Goal: Information Seeking & Learning: Compare options

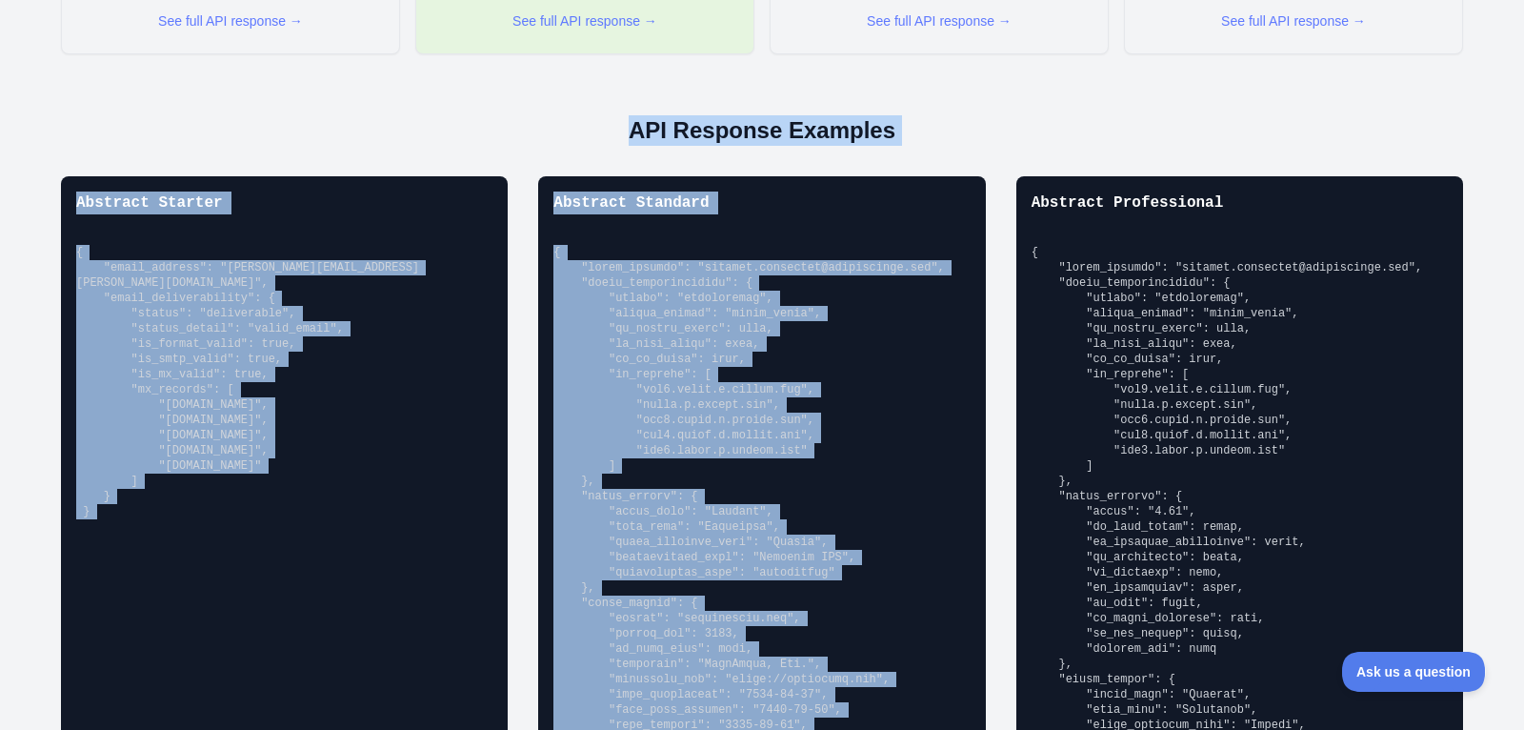
scroll to position [1293, 0]
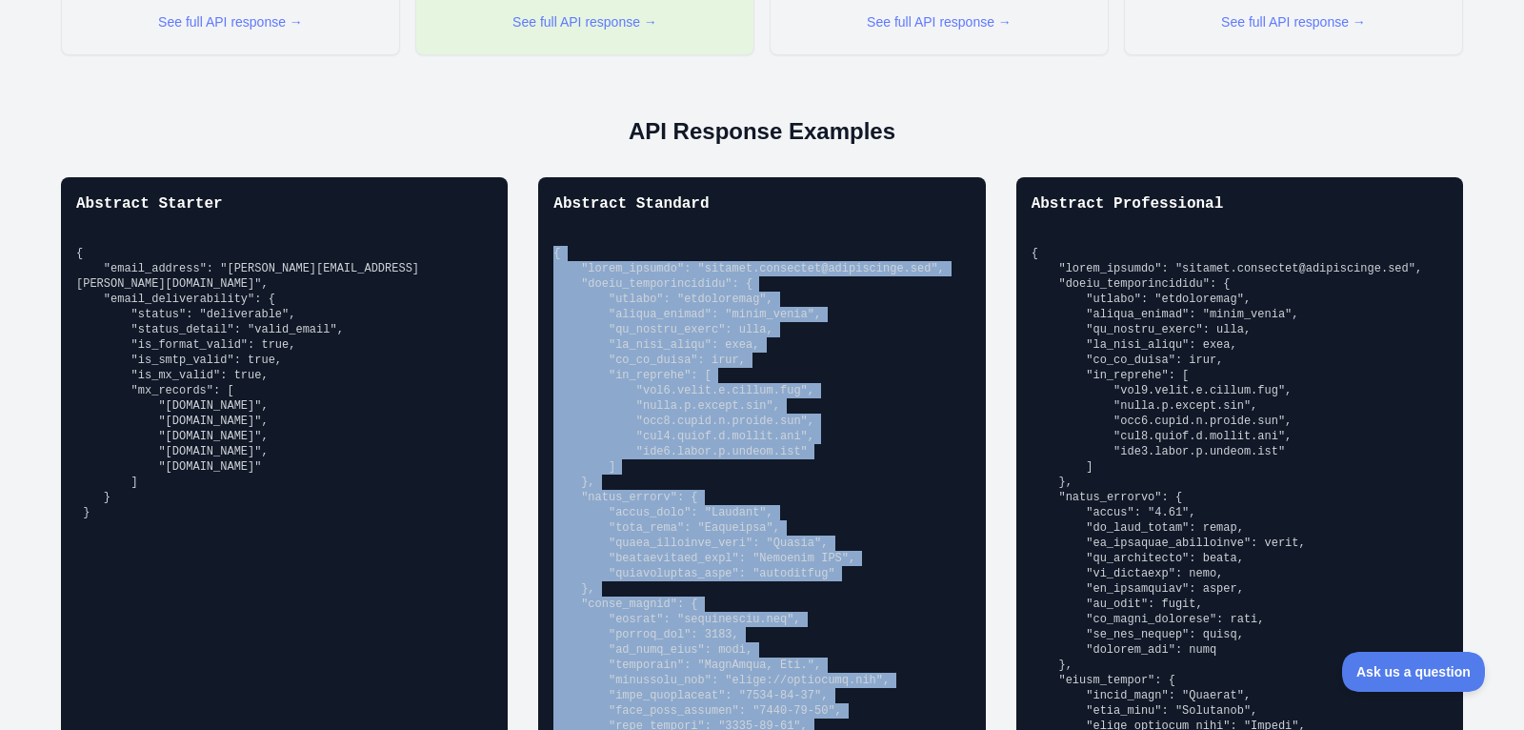
drag, startPoint x: 578, startPoint y: 309, endPoint x: 550, endPoint y: 249, distance: 66.5
click at [550, 249] on div "Abstract Standard" at bounding box center [761, 653] width 447 height 953
copy pre "{ "email_address": "[PERSON_NAME][EMAIL_ADDRESS][PERSON_NAME][DOMAIN_NAME]", "e…"
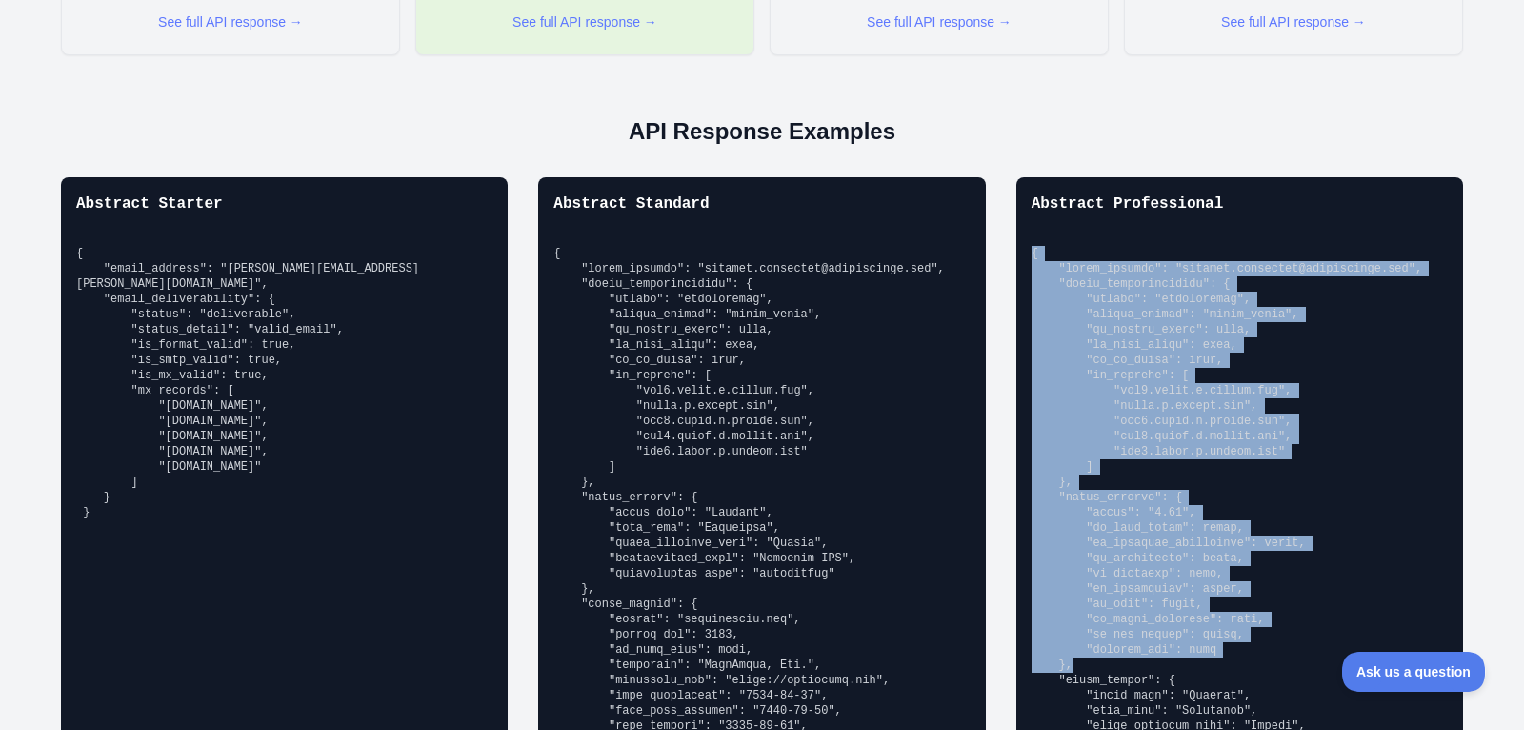
drag, startPoint x: 1033, startPoint y: 246, endPoint x: 1143, endPoint y: 662, distance: 430.7
click at [1143, 662] on pre at bounding box center [1240, 680] width 416 height 869
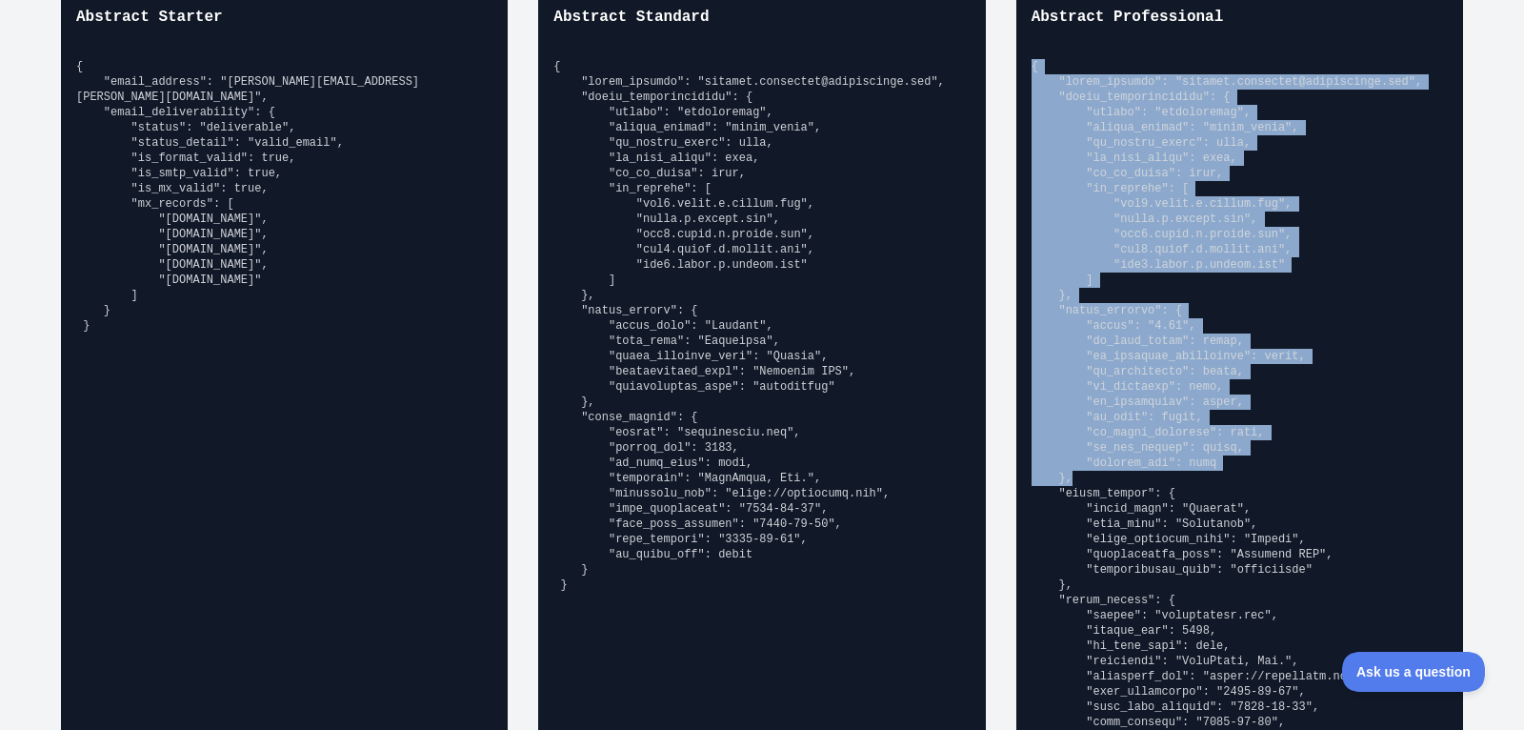
scroll to position [1516, 0]
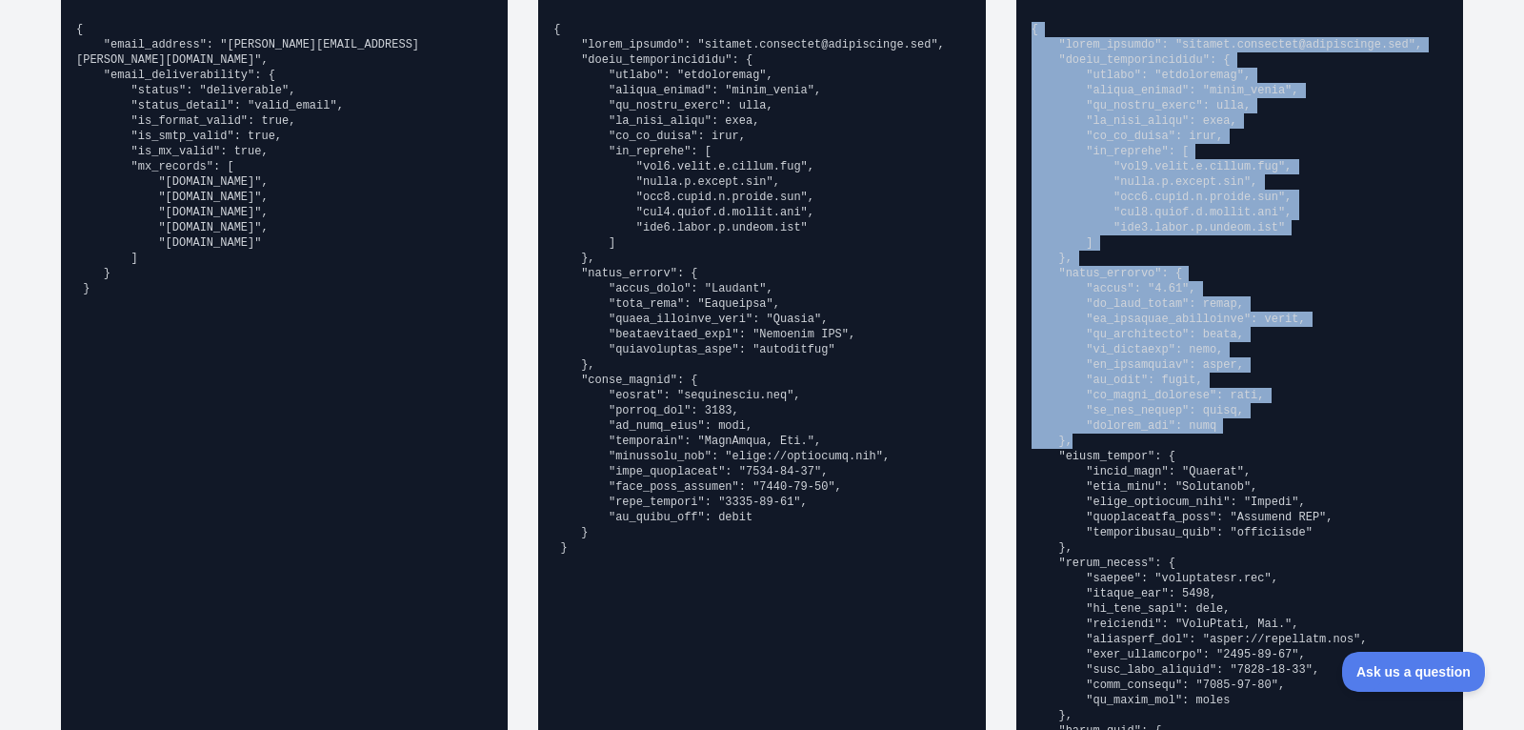
click at [1061, 147] on pre at bounding box center [1240, 456] width 416 height 869
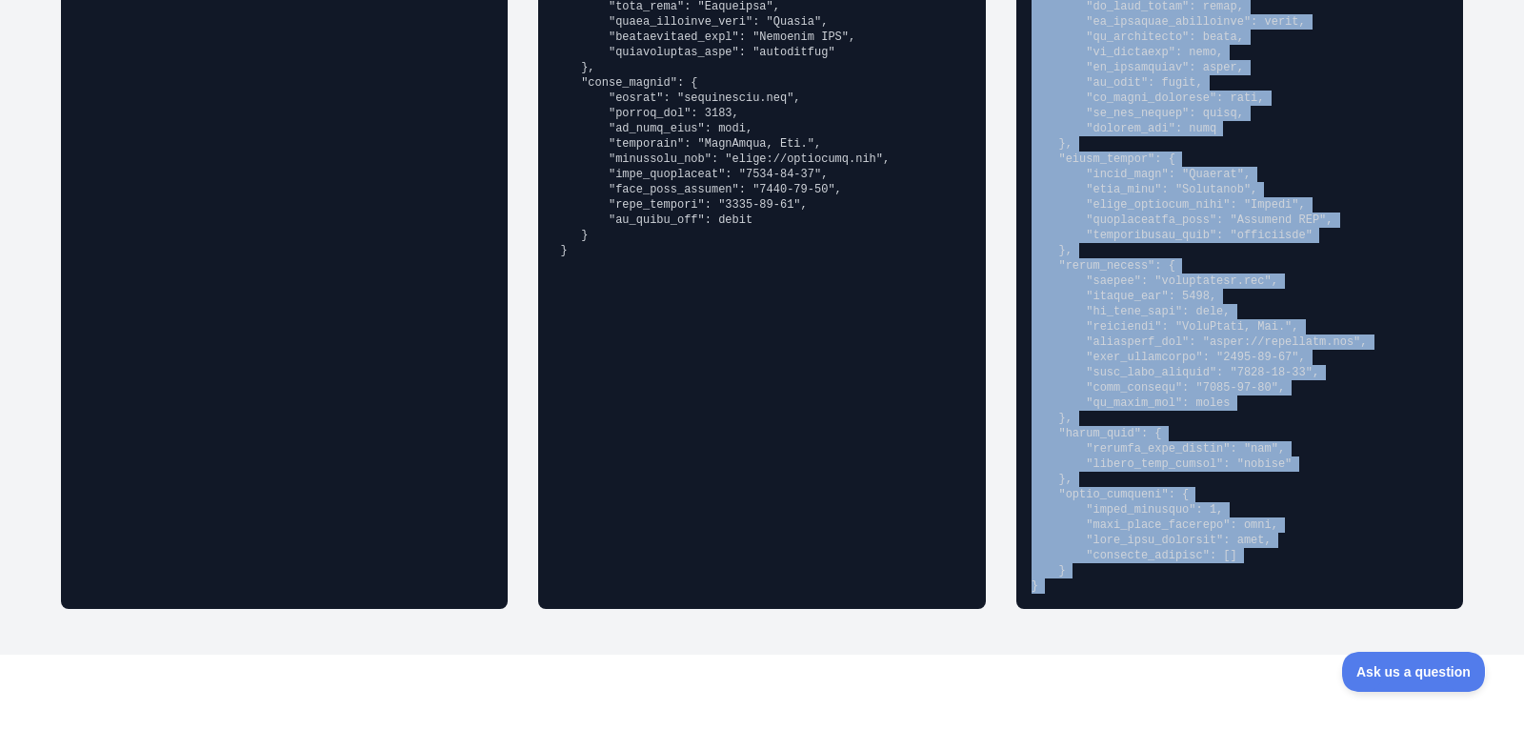
scroll to position [1826, 0]
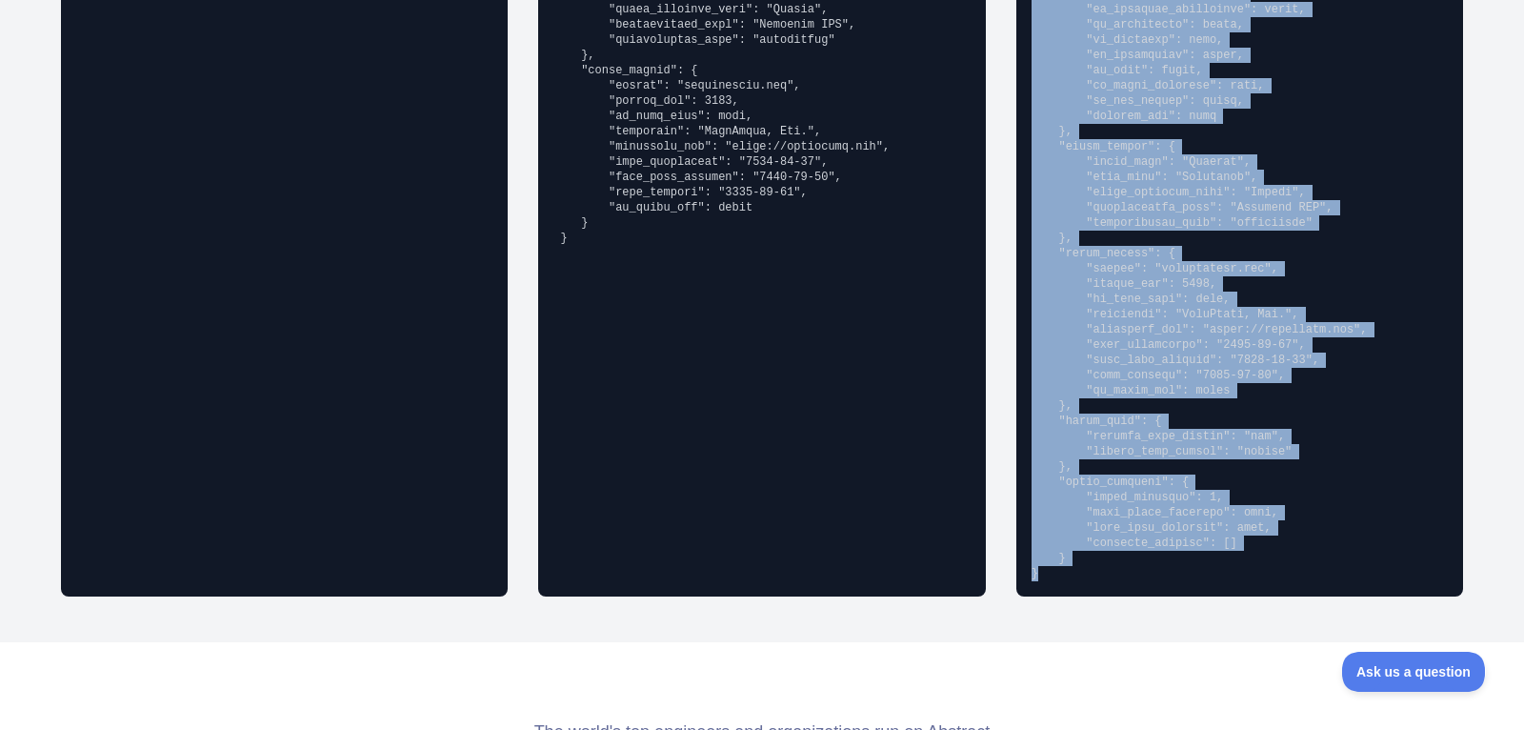
drag, startPoint x: 1031, startPoint y: 25, endPoint x: 1157, endPoint y: 576, distance: 565.9
click at [1157, 576] on div "Abstract Professional" at bounding box center [1239, 120] width 447 height 953
copy pre "{ "email_address": "[PERSON_NAME][EMAIL_ADDRESS][PERSON_NAME][DOMAIN_NAME]", "e…"
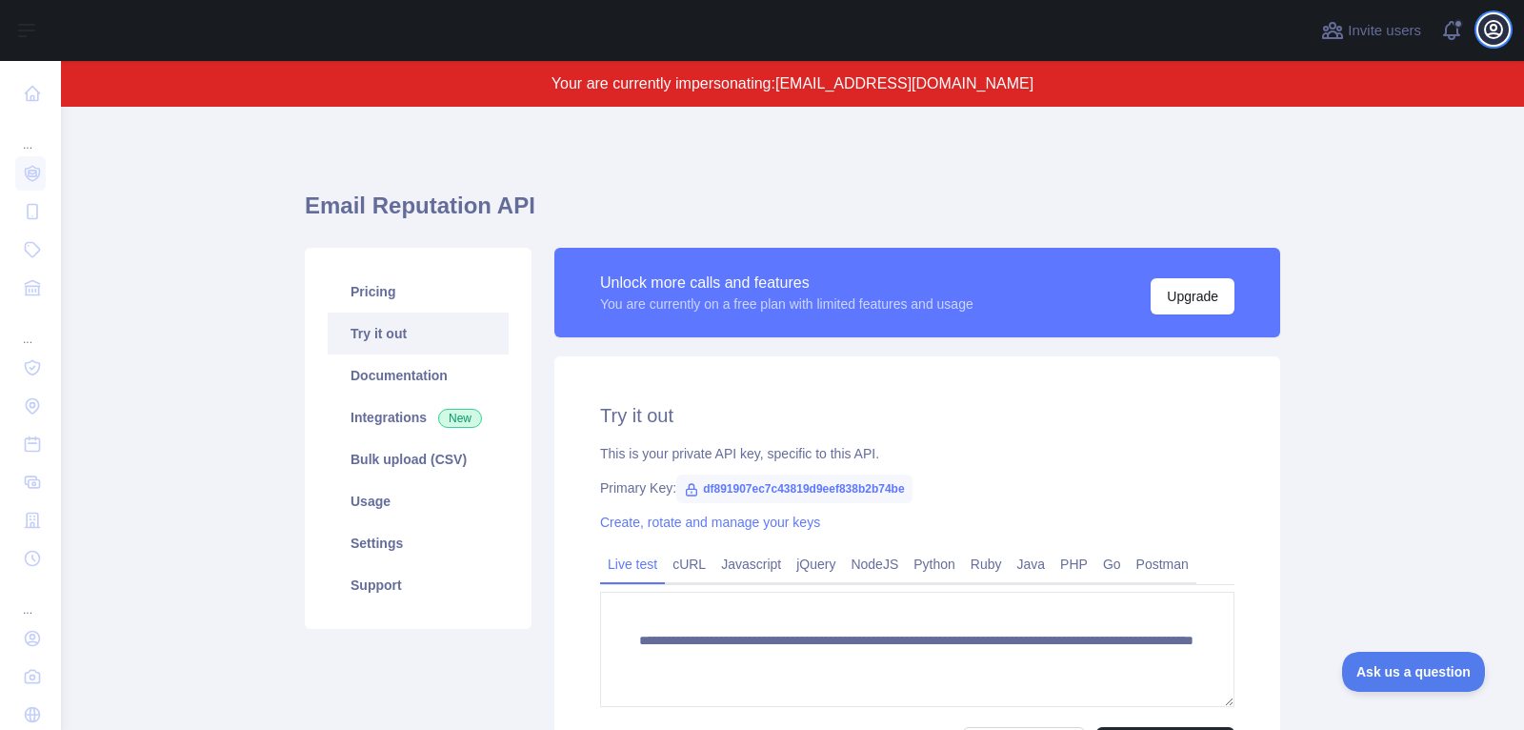
click at [1494, 35] on icon "button" at bounding box center [1493, 29] width 23 height 23
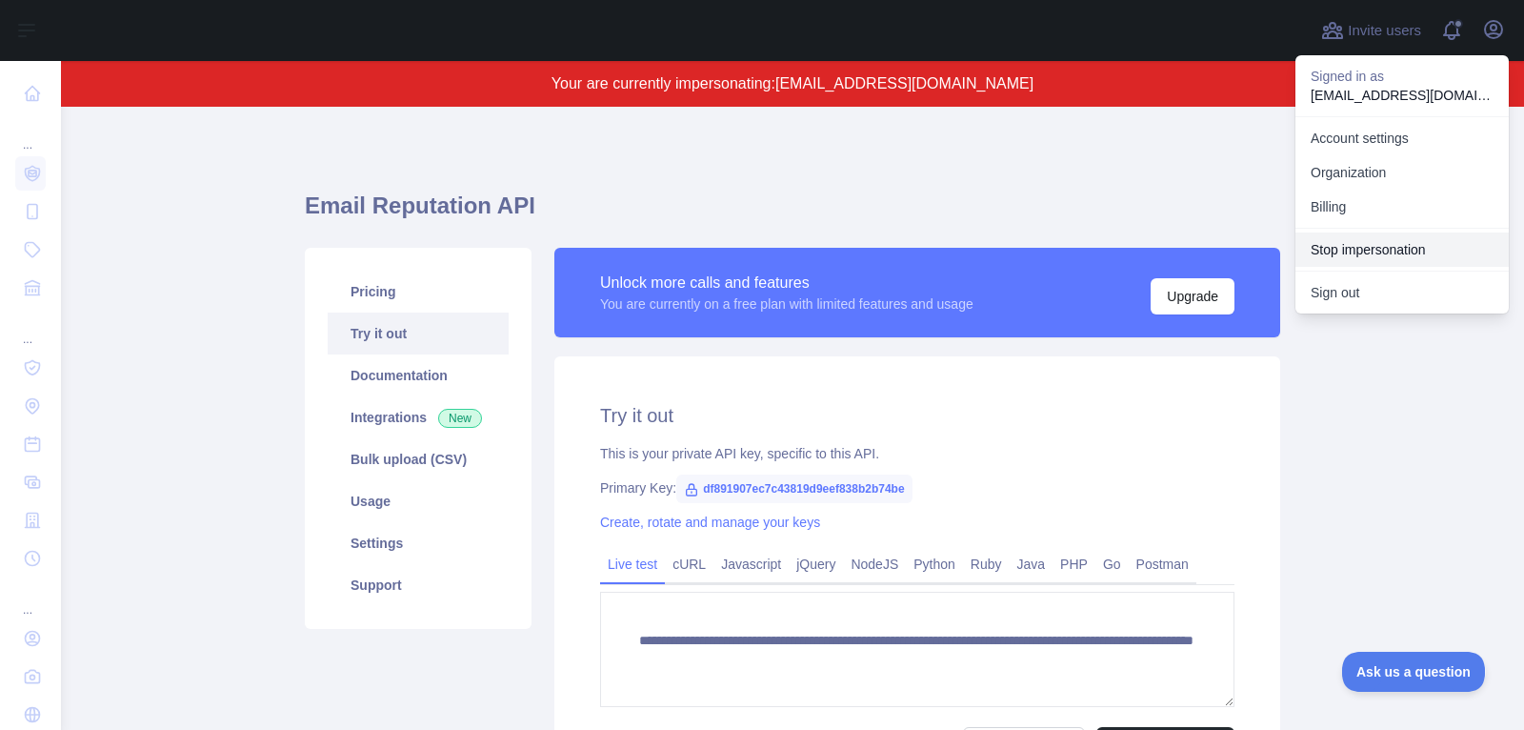
click at [1382, 244] on button "Stop impersonation" at bounding box center [1401, 249] width 213 height 34
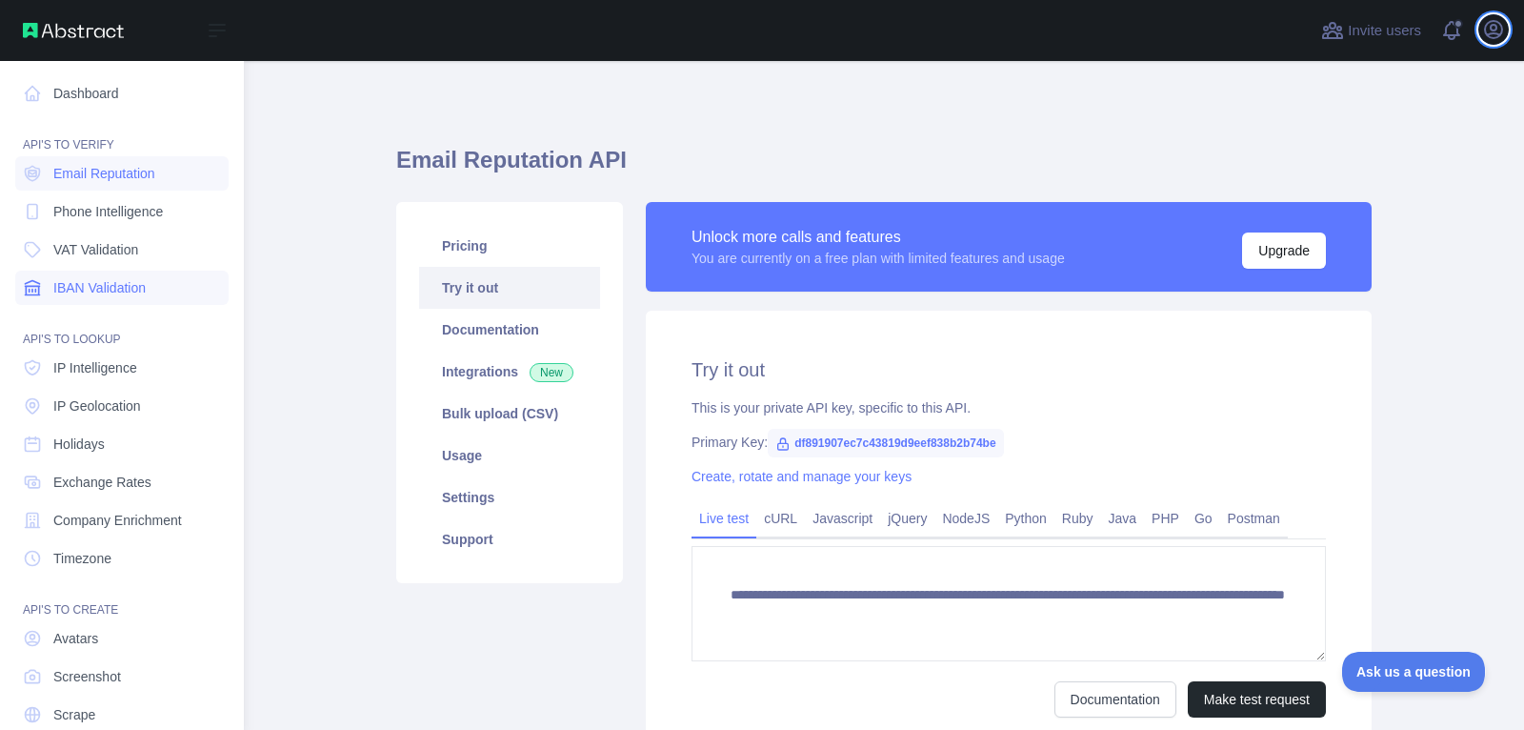
type textarea "**********"
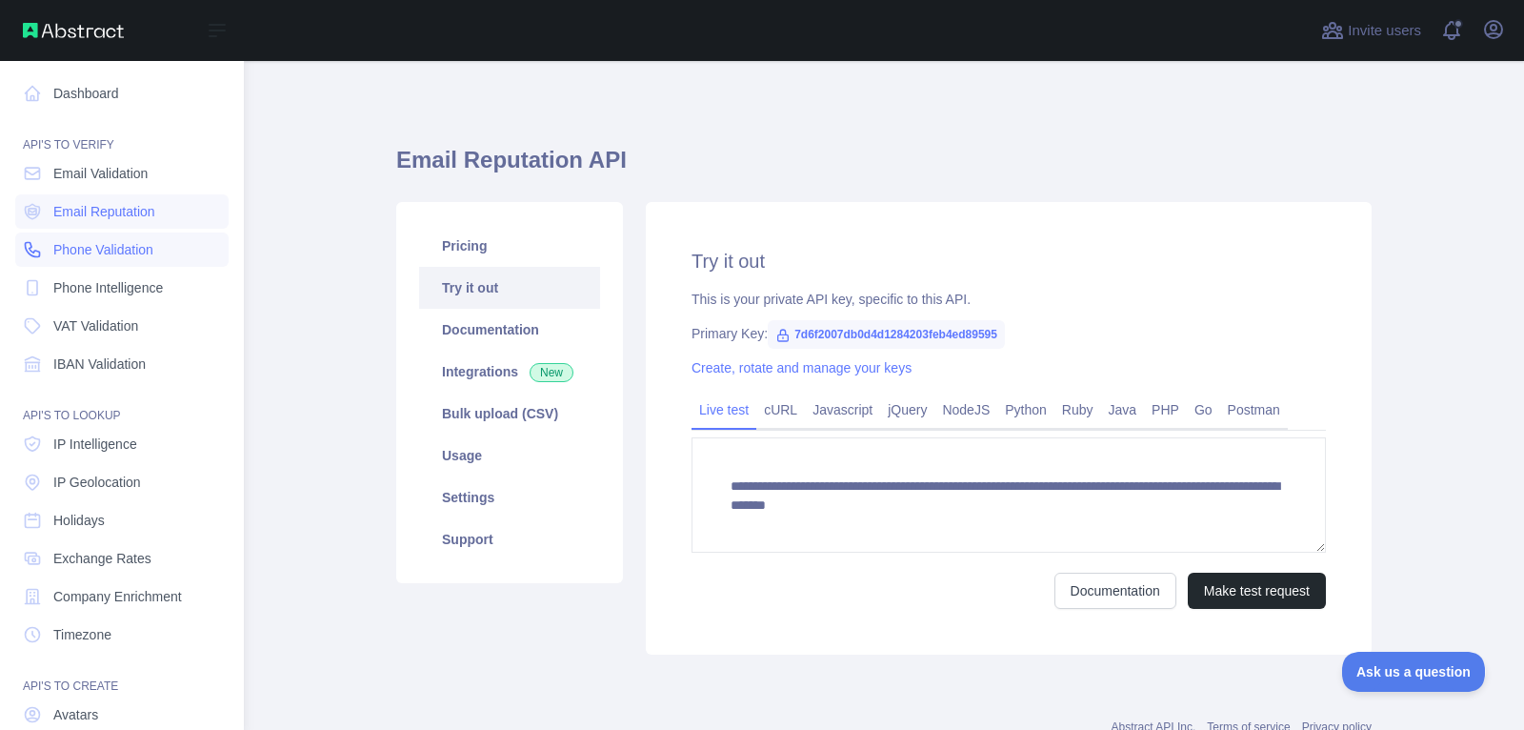
click at [138, 256] on span "Phone Validation" at bounding box center [103, 249] width 100 height 19
click at [145, 282] on span "Phone Intelligence" at bounding box center [108, 287] width 110 height 19
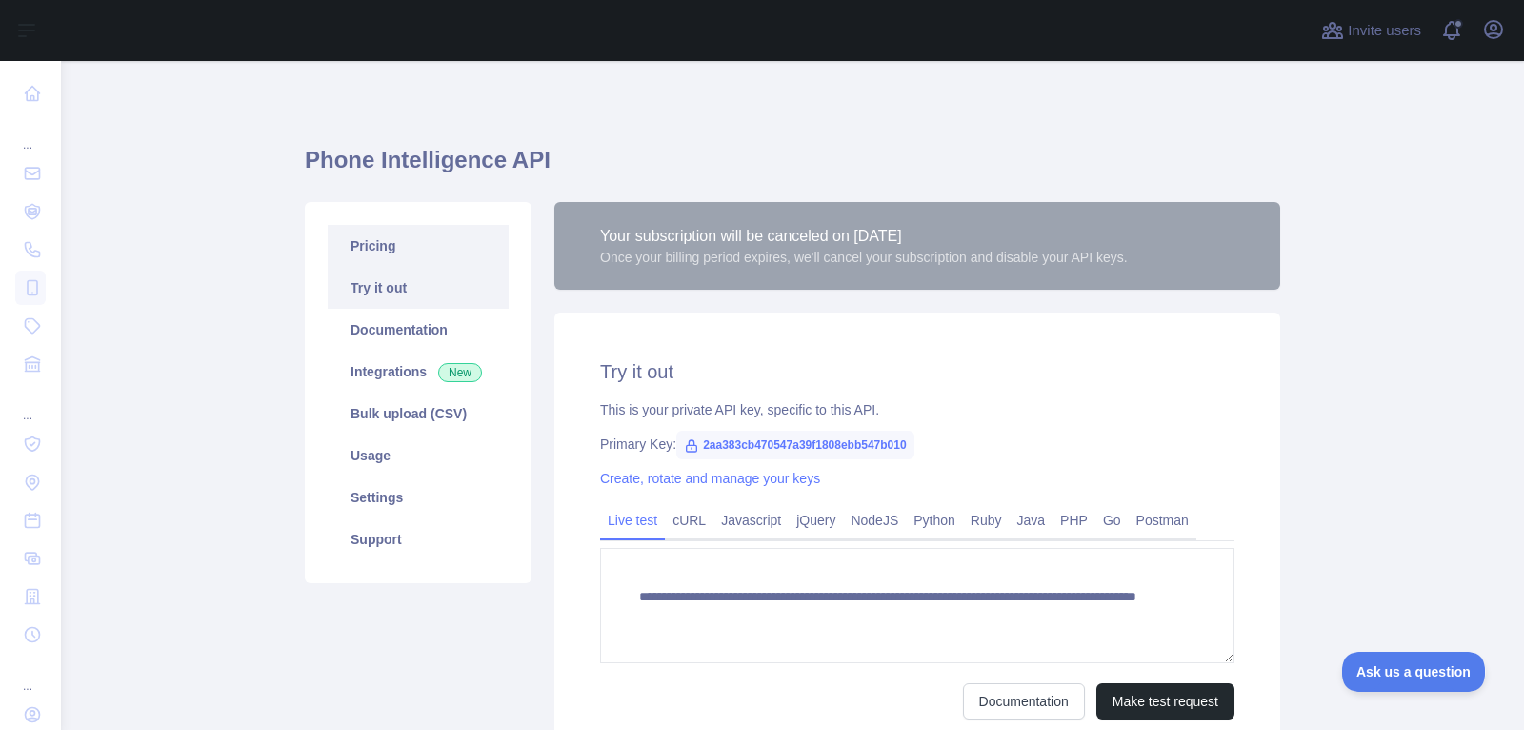
click at [422, 252] on link "Pricing" at bounding box center [418, 246] width 181 height 42
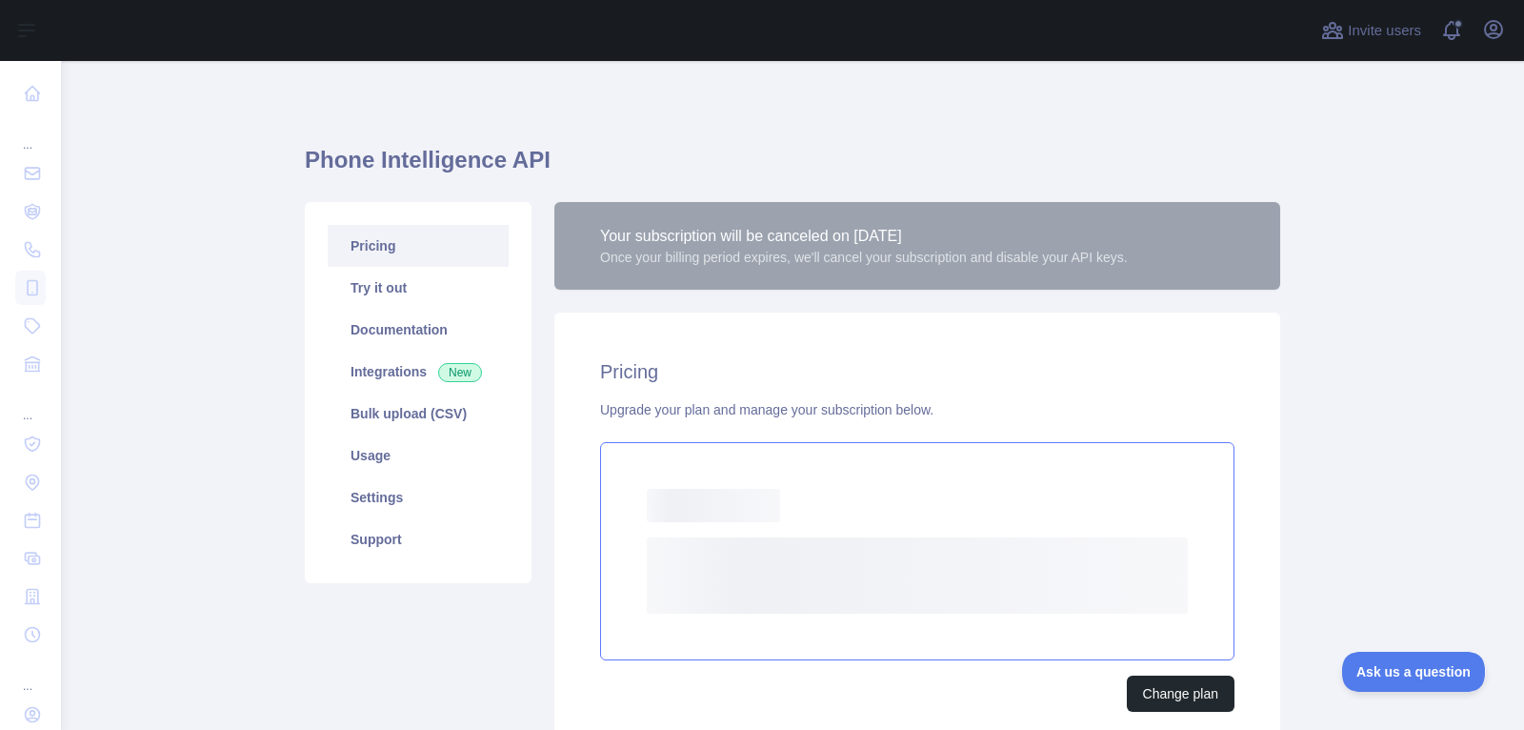
click at [967, 574] on rect at bounding box center [917, 575] width 541 height 76
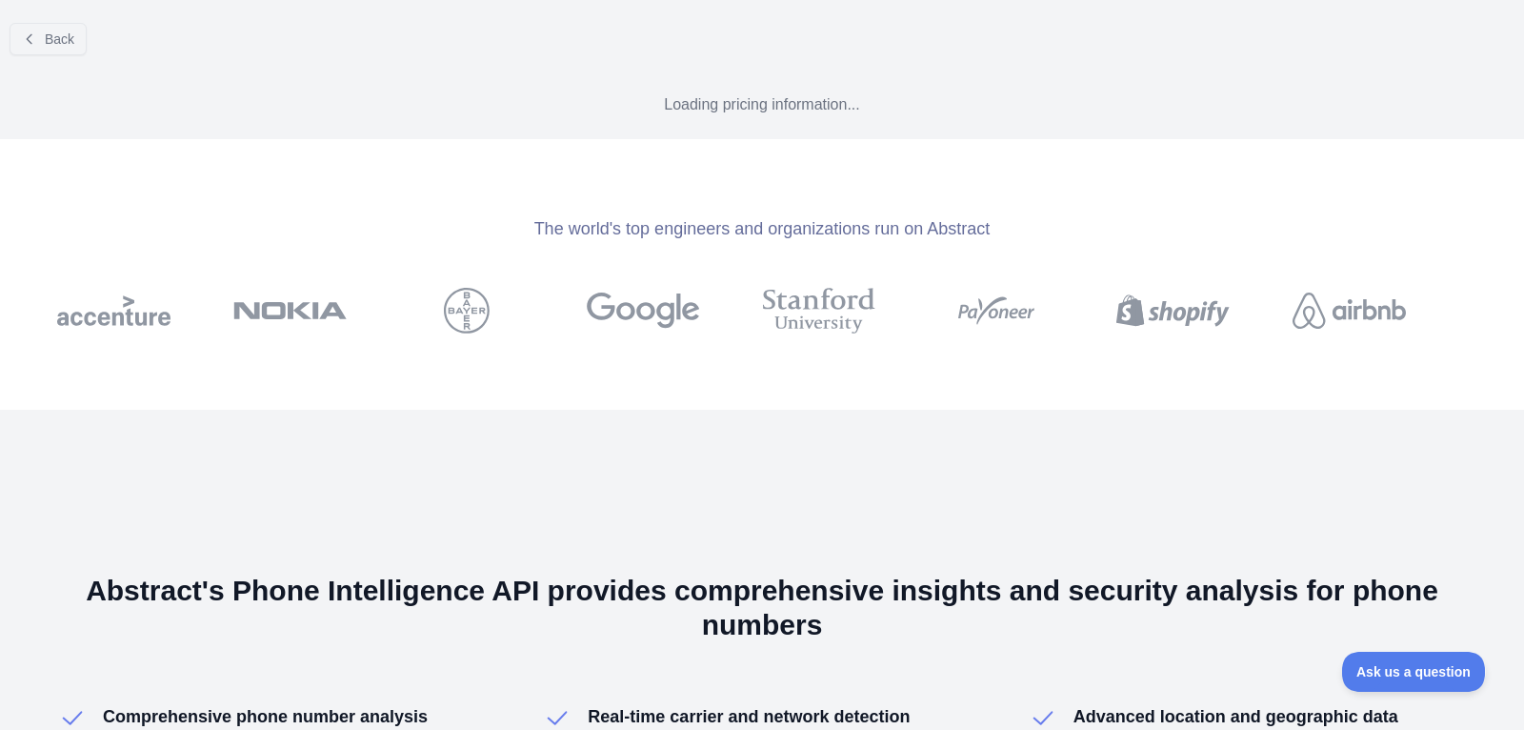
select select "*"
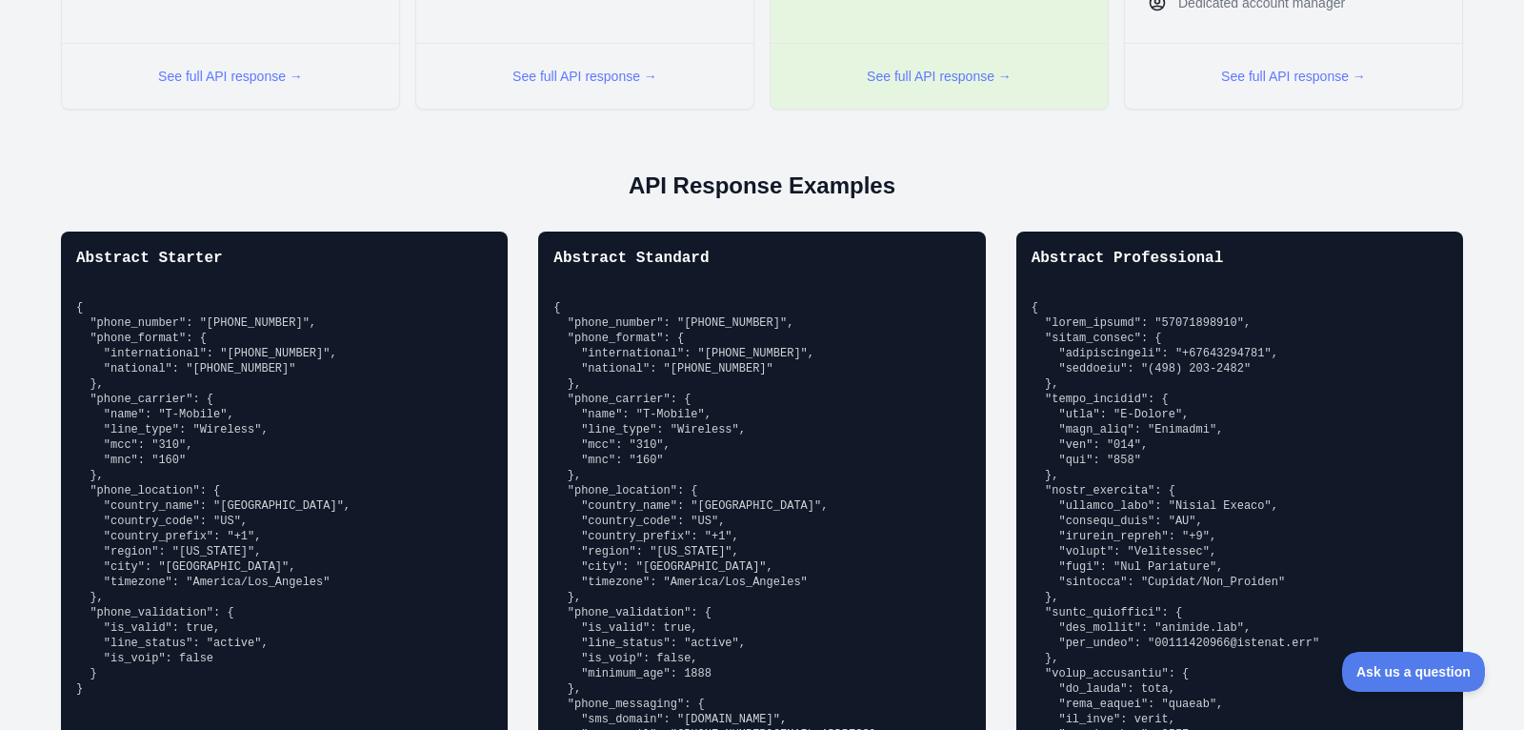
scroll to position [1313, 0]
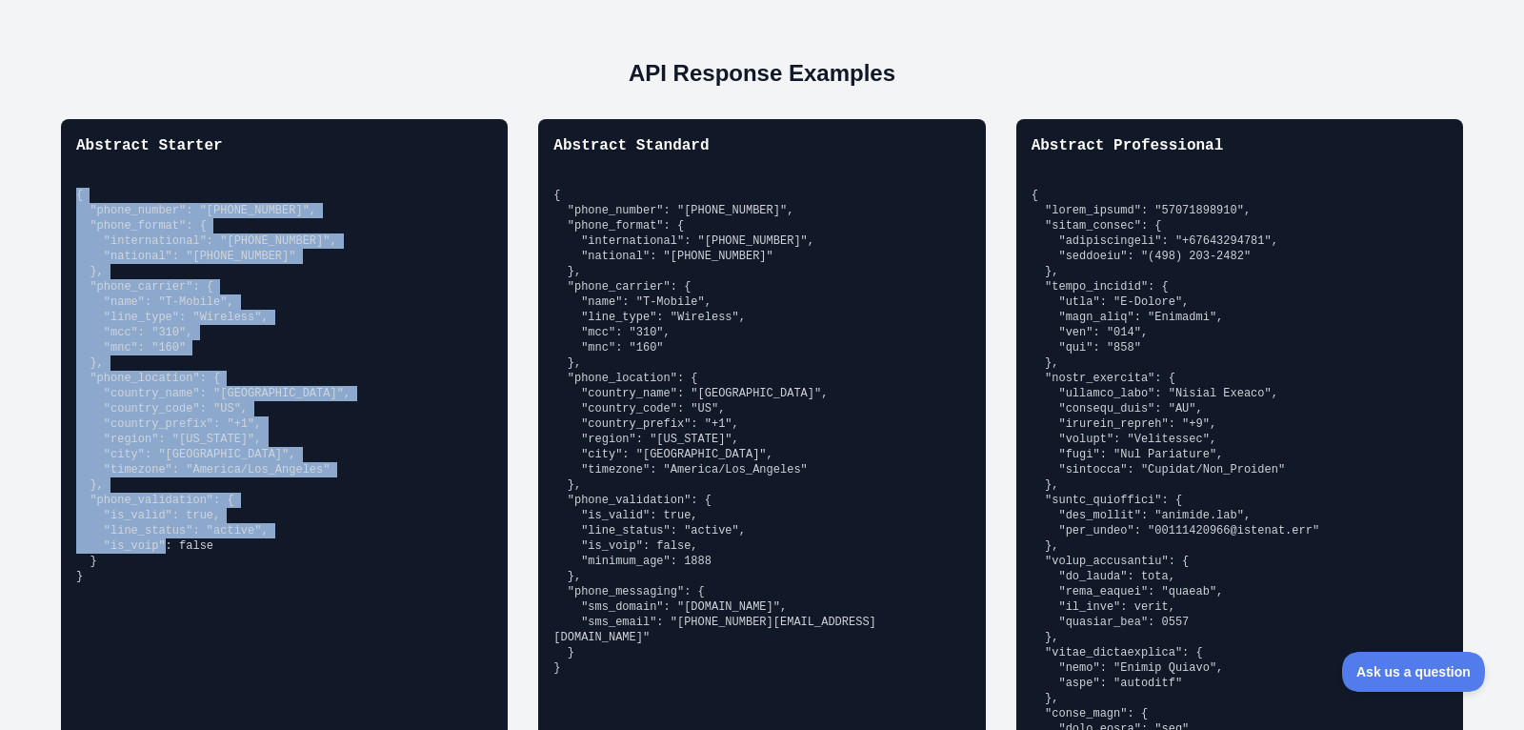
drag, startPoint x: 73, startPoint y: 190, endPoint x: 132, endPoint y: 673, distance: 487.5
click at [132, 673] on div "Abstract Starter { "phone_number": "[PHONE_NUMBER]", "phone_format": { "interna…" at bounding box center [284, 549] width 447 height 861
copy pre "{ "phone_number": "[PHONE_NUMBER]", "phone_format": { "international": "[PHONE_…"
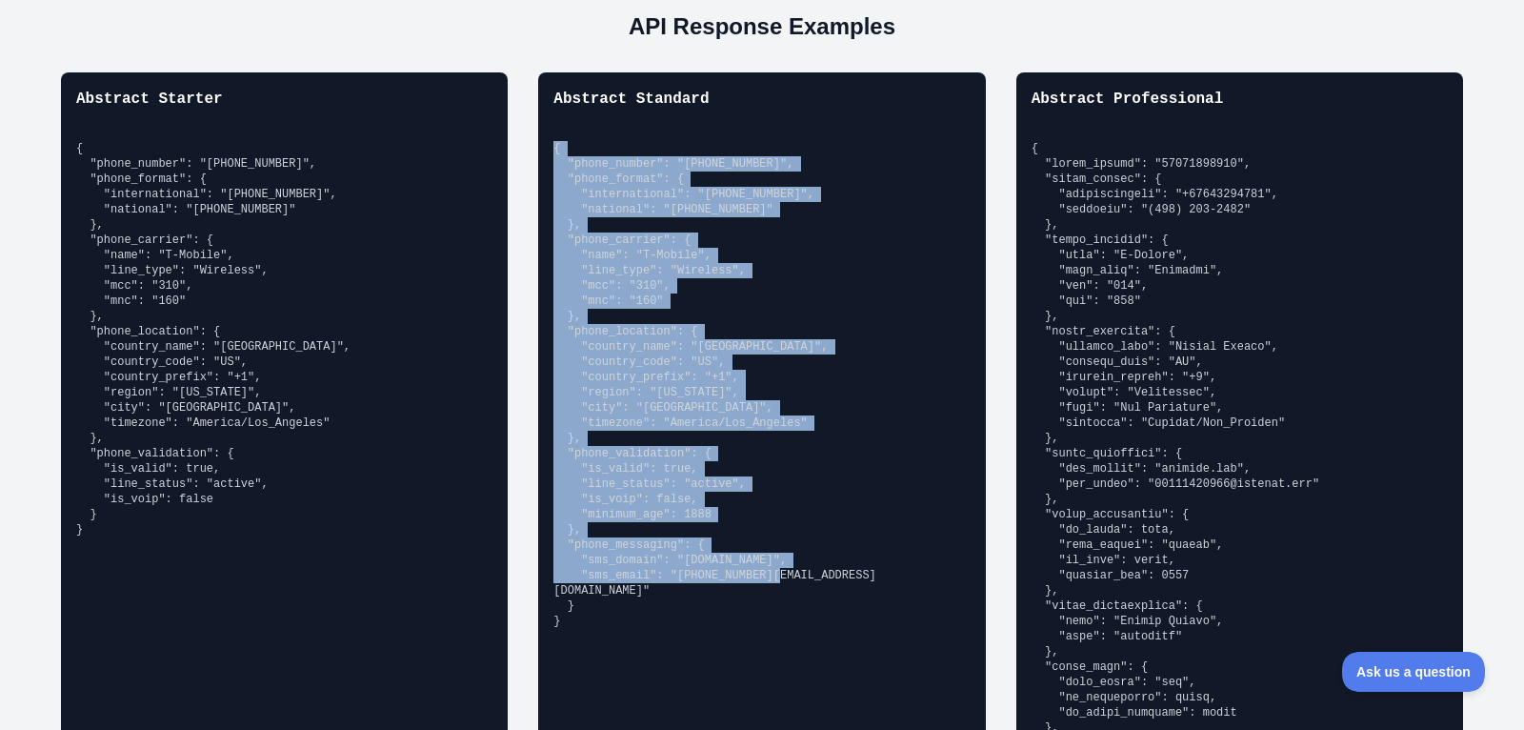
scroll to position [1438, 0]
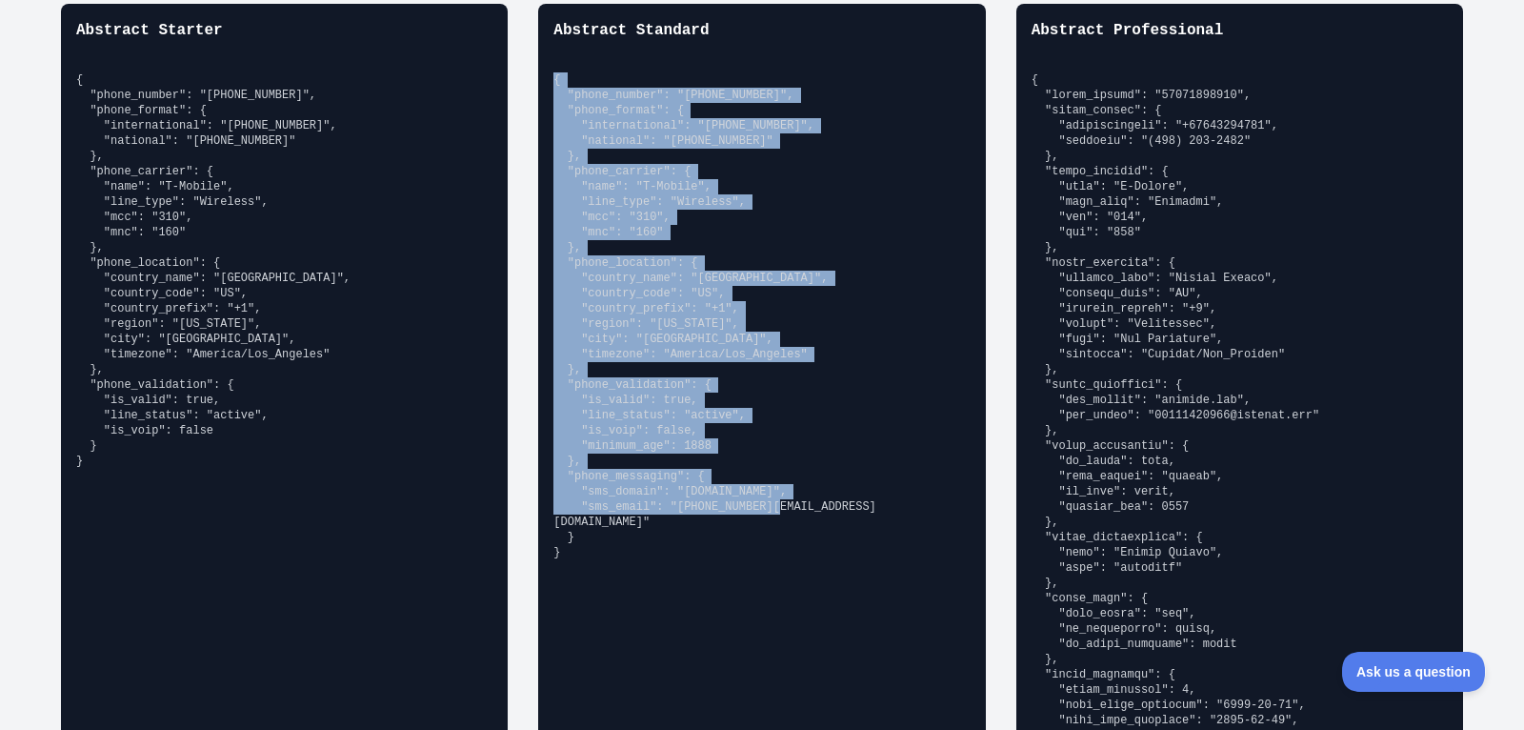
drag, startPoint x: 556, startPoint y: 187, endPoint x: 628, endPoint y: 727, distance: 544.8
click at [628, 727] on div "Abstract Standard { "phone_number": "[PHONE_NUMBER]", "phone_format": { "intern…" at bounding box center [761, 434] width 447 height 861
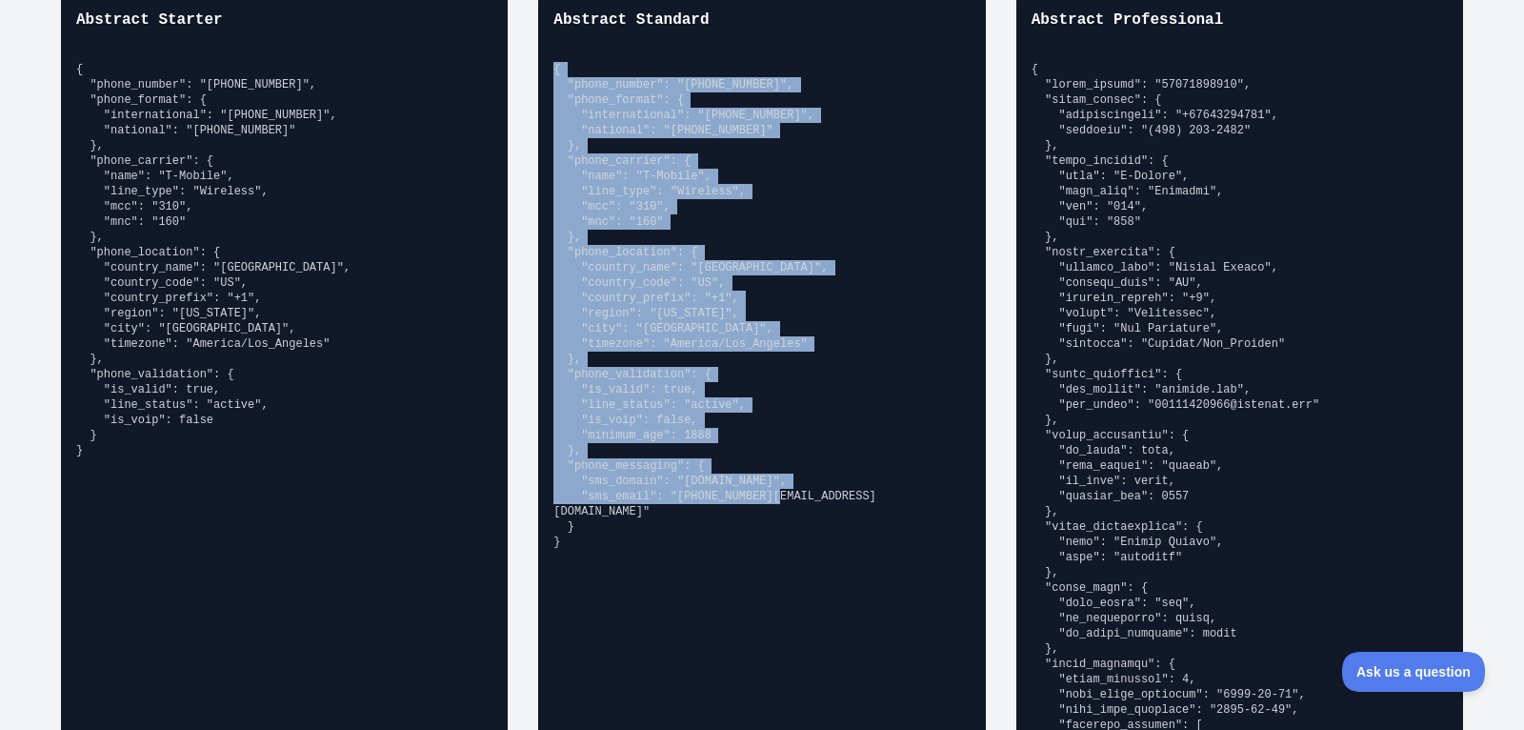
copy pre "{ "phone_number": "[PHONE_NUMBER]", "phone_format": { "international": "[PHONE_…"
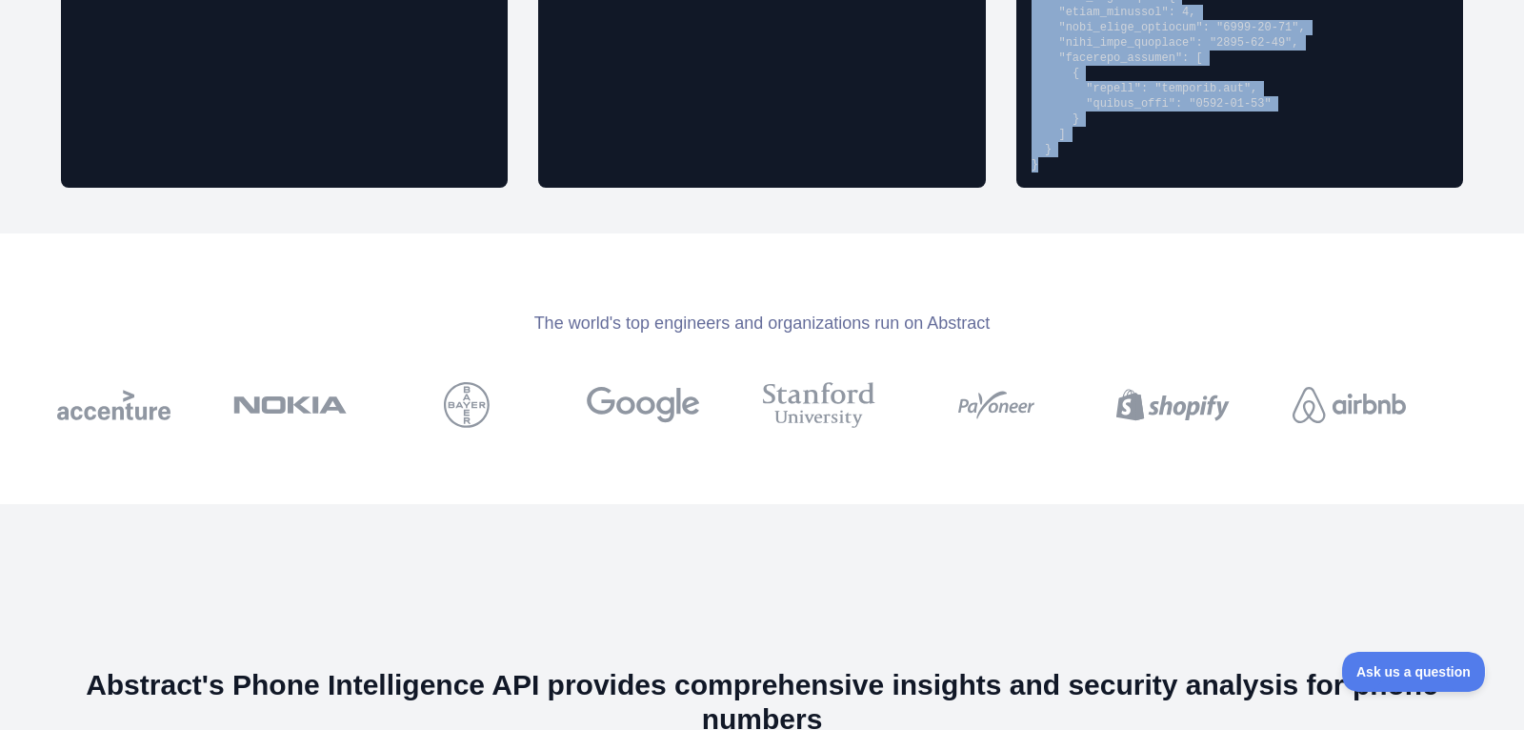
scroll to position [2056, 0]
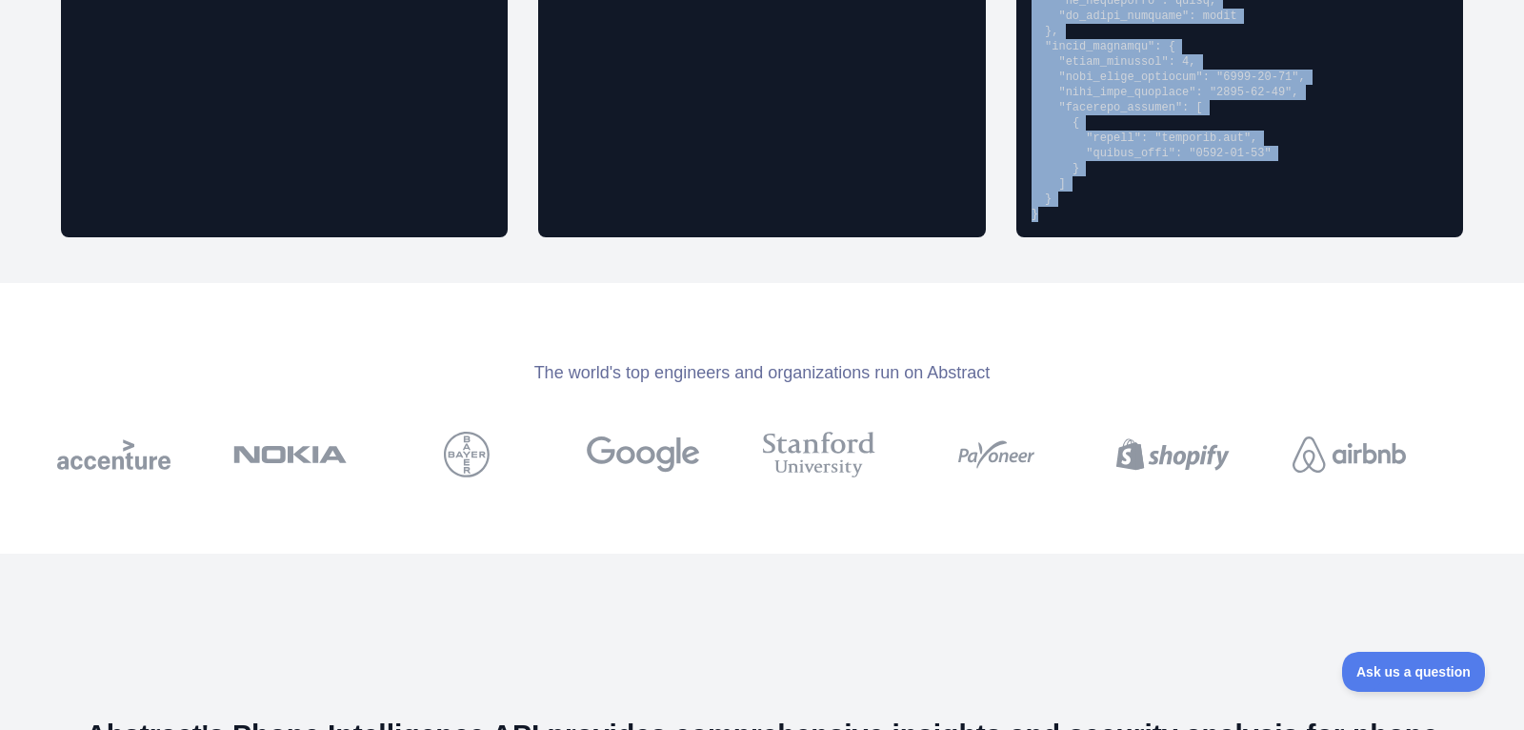
drag, startPoint x: 1034, startPoint y: 63, endPoint x: 1170, endPoint y: 219, distance: 206.6
copy pre "{ "phone_number": "[PHONE_NUMBER]", "phone_format": { "international": "[PHONE_…"
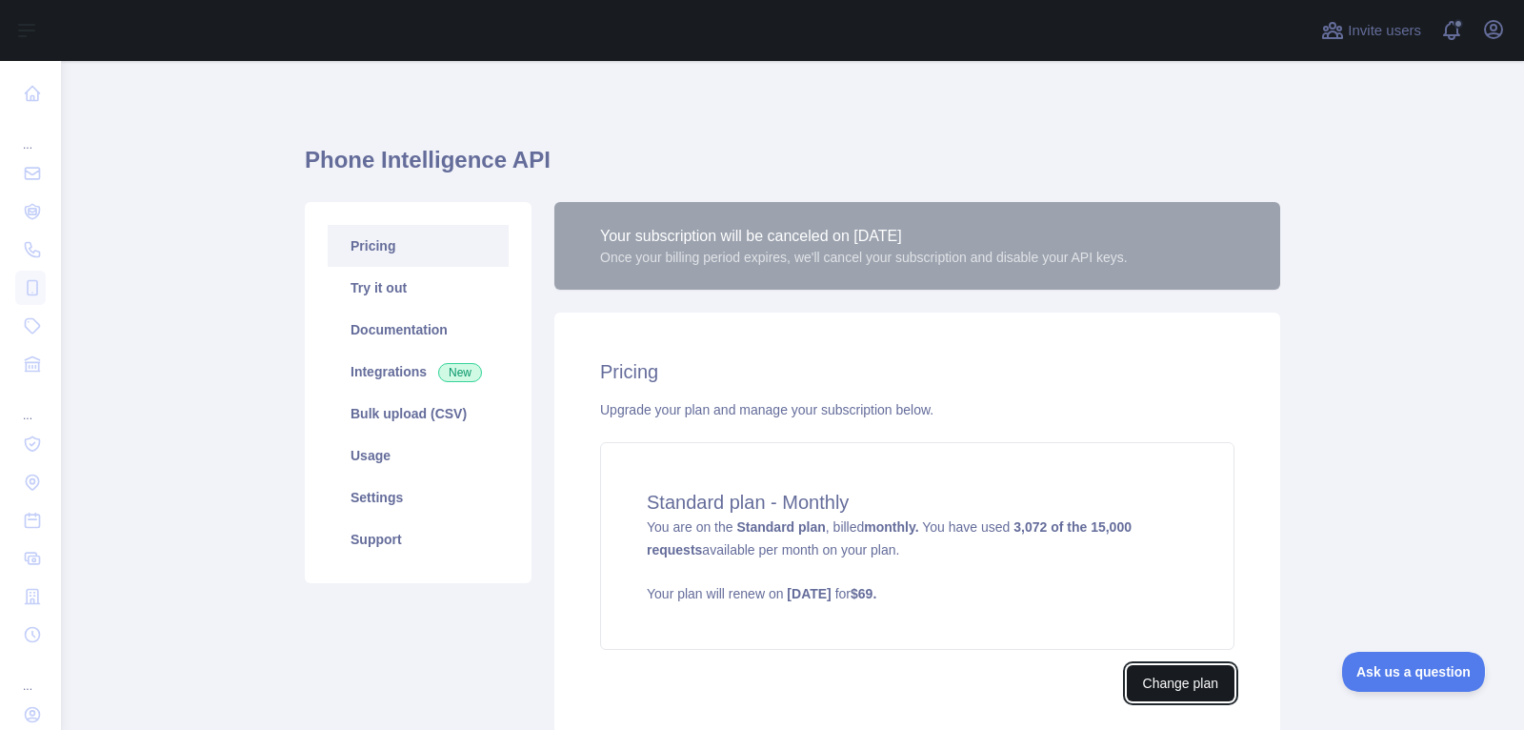
click at [1180, 684] on button "Change plan" at bounding box center [1181, 683] width 108 height 36
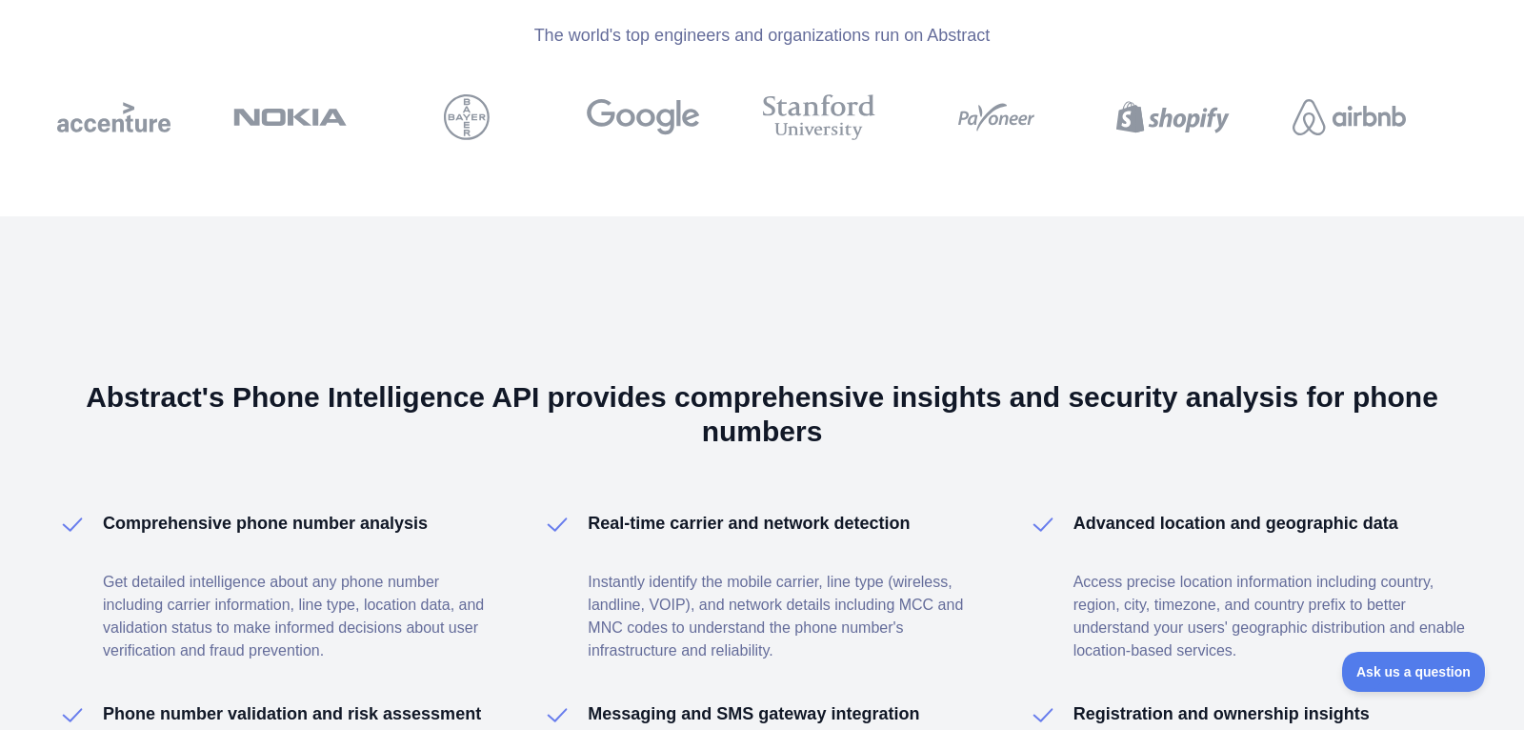
scroll to position [2389, 0]
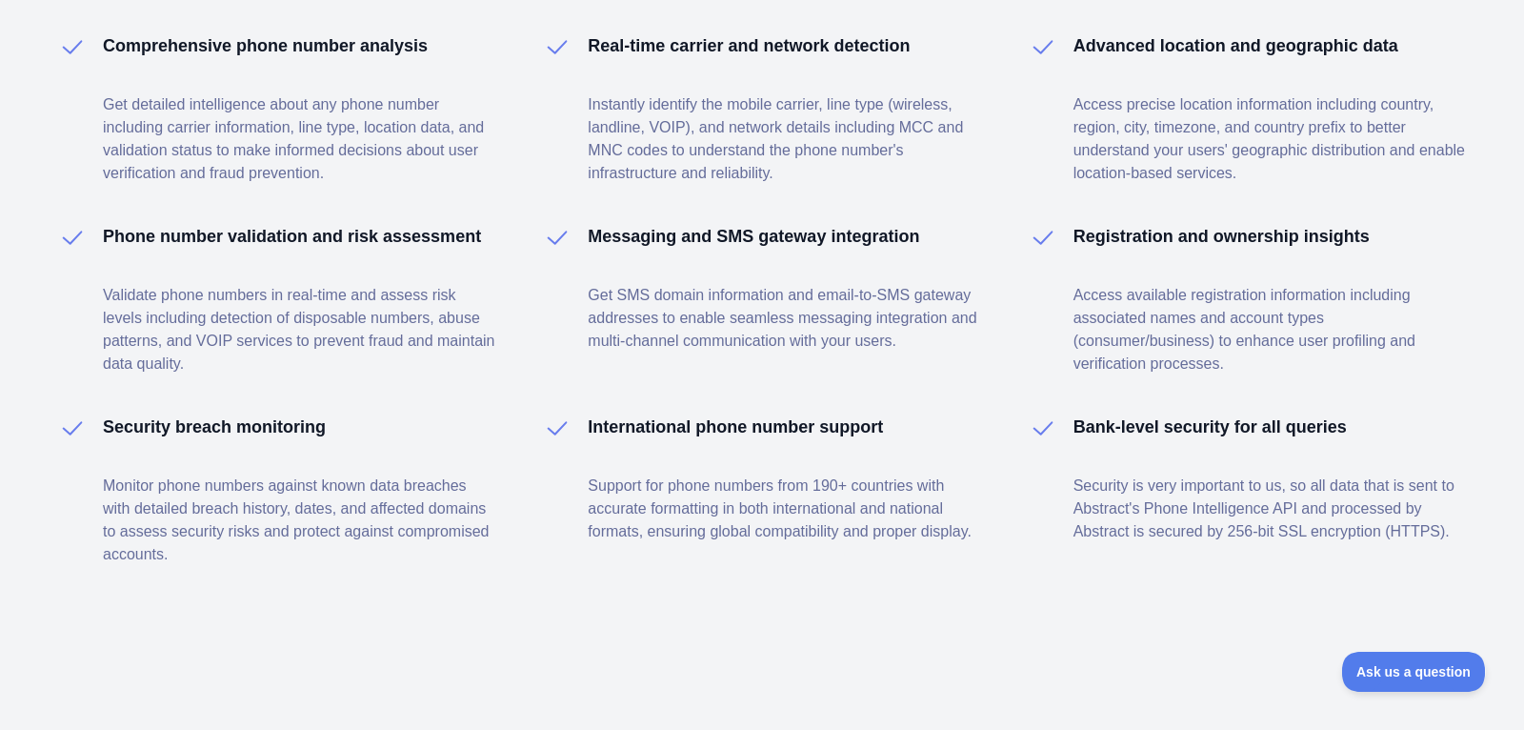
select select "*"
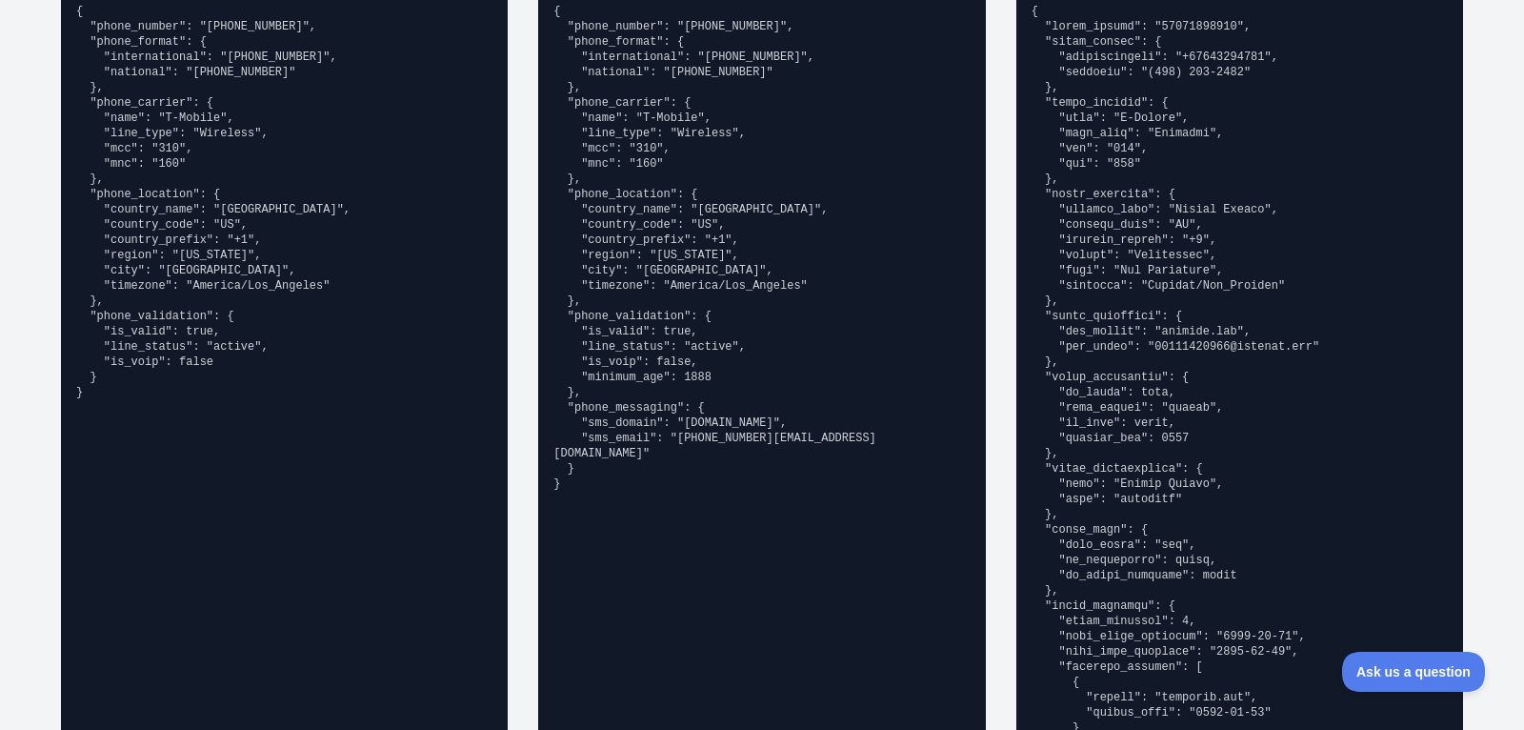
scroll to position [1495, 0]
drag, startPoint x: 128, startPoint y: 382, endPoint x: 99, endPoint y: 178, distance: 205.8
click at [99, 178] on pre "{ "phone_number": "[PHONE_NUMBER]", "phone_format": { "international": "[PHONE_…" at bounding box center [284, 203] width 416 height 396
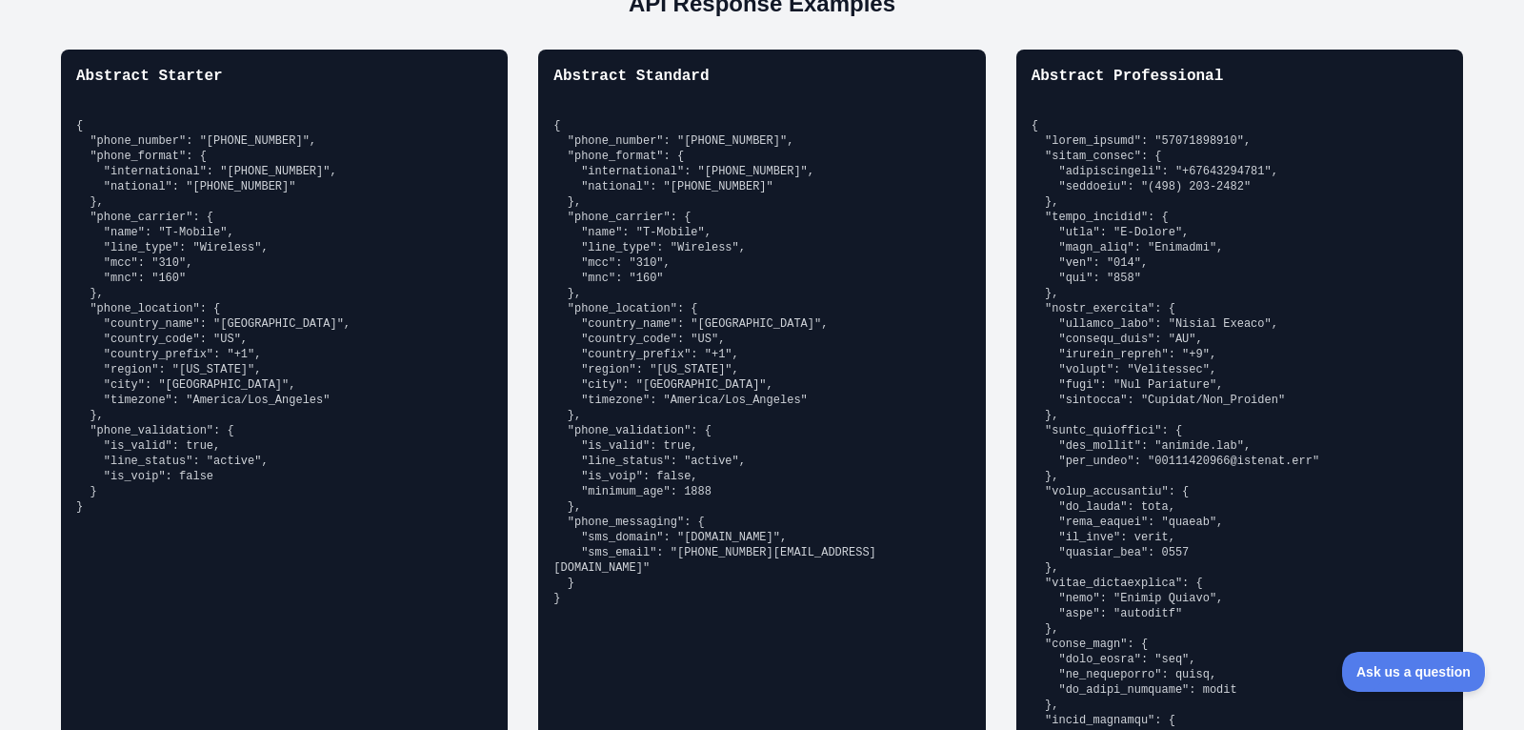
scroll to position [1381, 0]
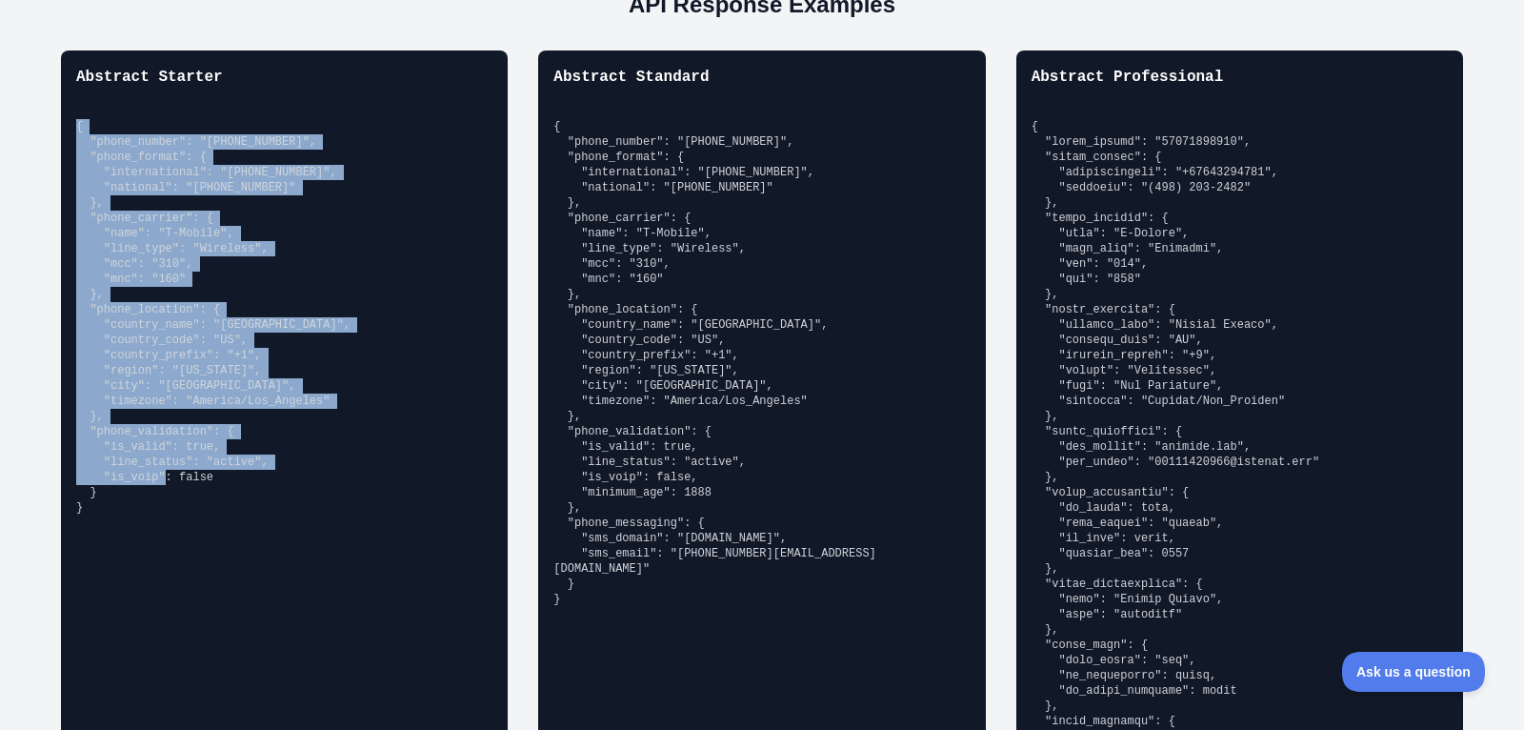
drag, startPoint x: 78, startPoint y: 118, endPoint x: 89, endPoint y: 515, distance: 397.3
click at [89, 515] on div "Abstract Starter { "phone_number": "[PHONE_NUMBER]", "phone_format": { "interna…" at bounding box center [284, 480] width 447 height 861
copy pre "{ "phone_number": "[PHONE_NUMBER]", "phone_format": { "international": "[PHONE_…"
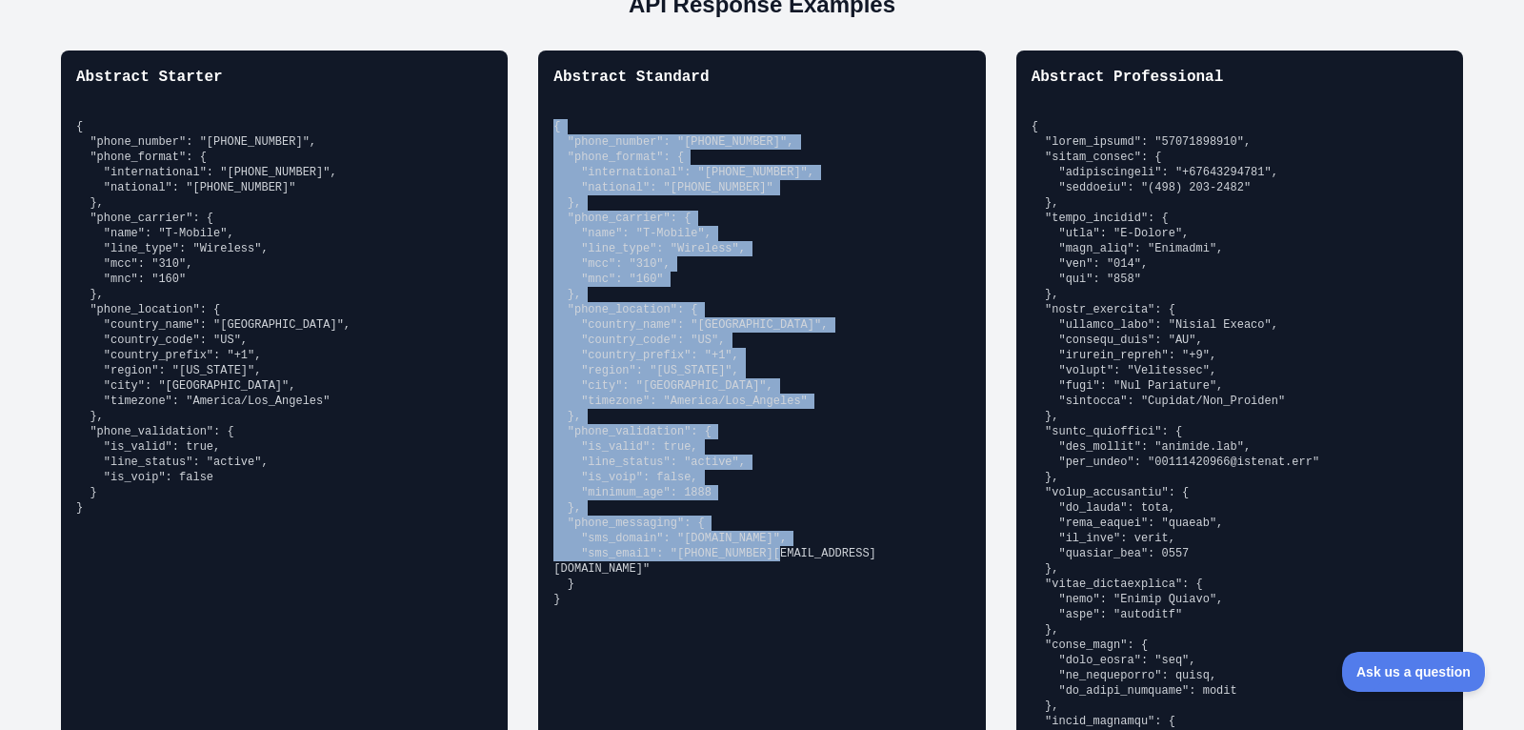
drag, startPoint x: 560, startPoint y: 573, endPoint x: 543, endPoint y: 105, distance: 468.9
click at [543, 105] on div "Abstract Standard { "phone_number": "[PHONE_NUMBER]", "phone_format": { "intern…" at bounding box center [761, 480] width 447 height 861
copy pre "{ "phone_number": "[PHONE_NUMBER]", "phone_format": { "international": "[PHONE_…"
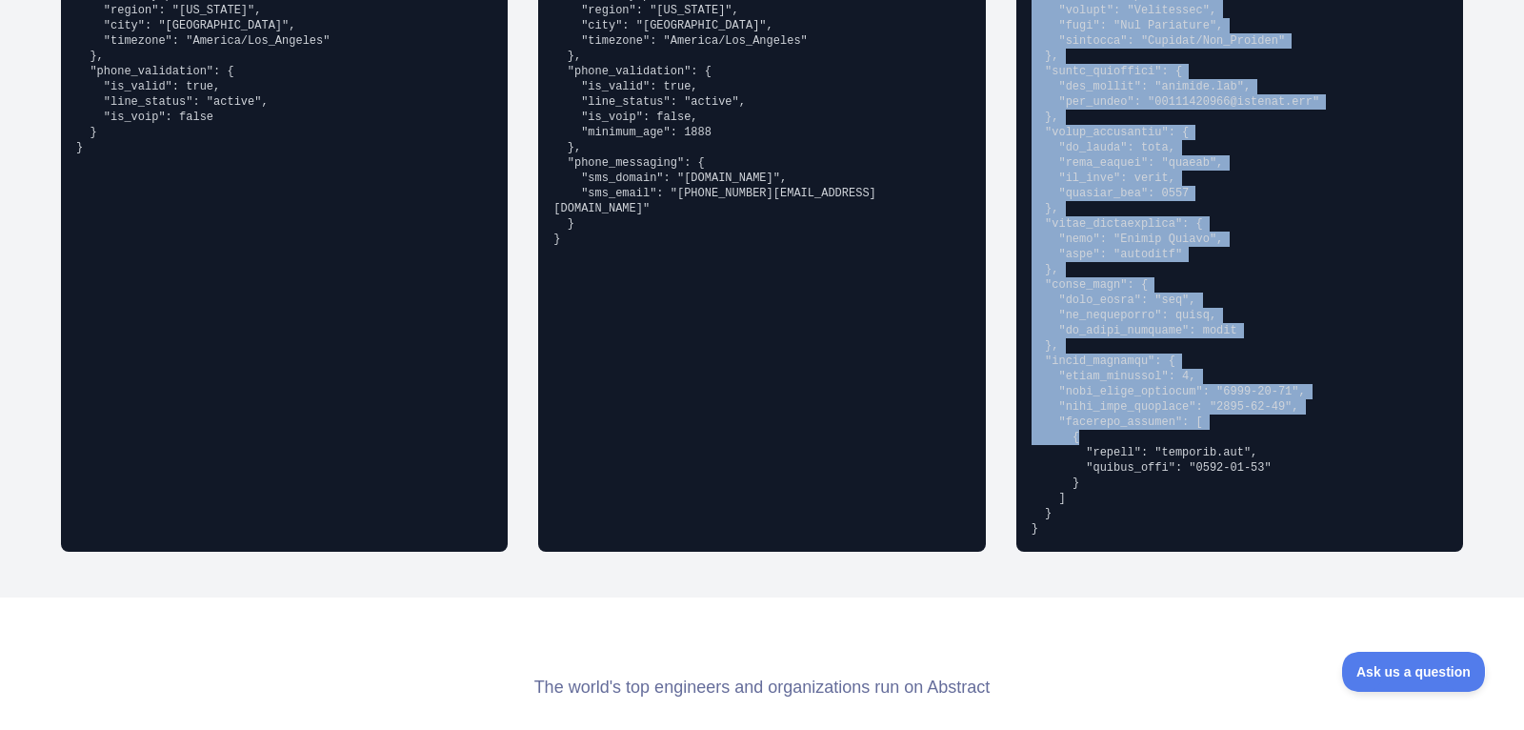
scroll to position [1818, 0]
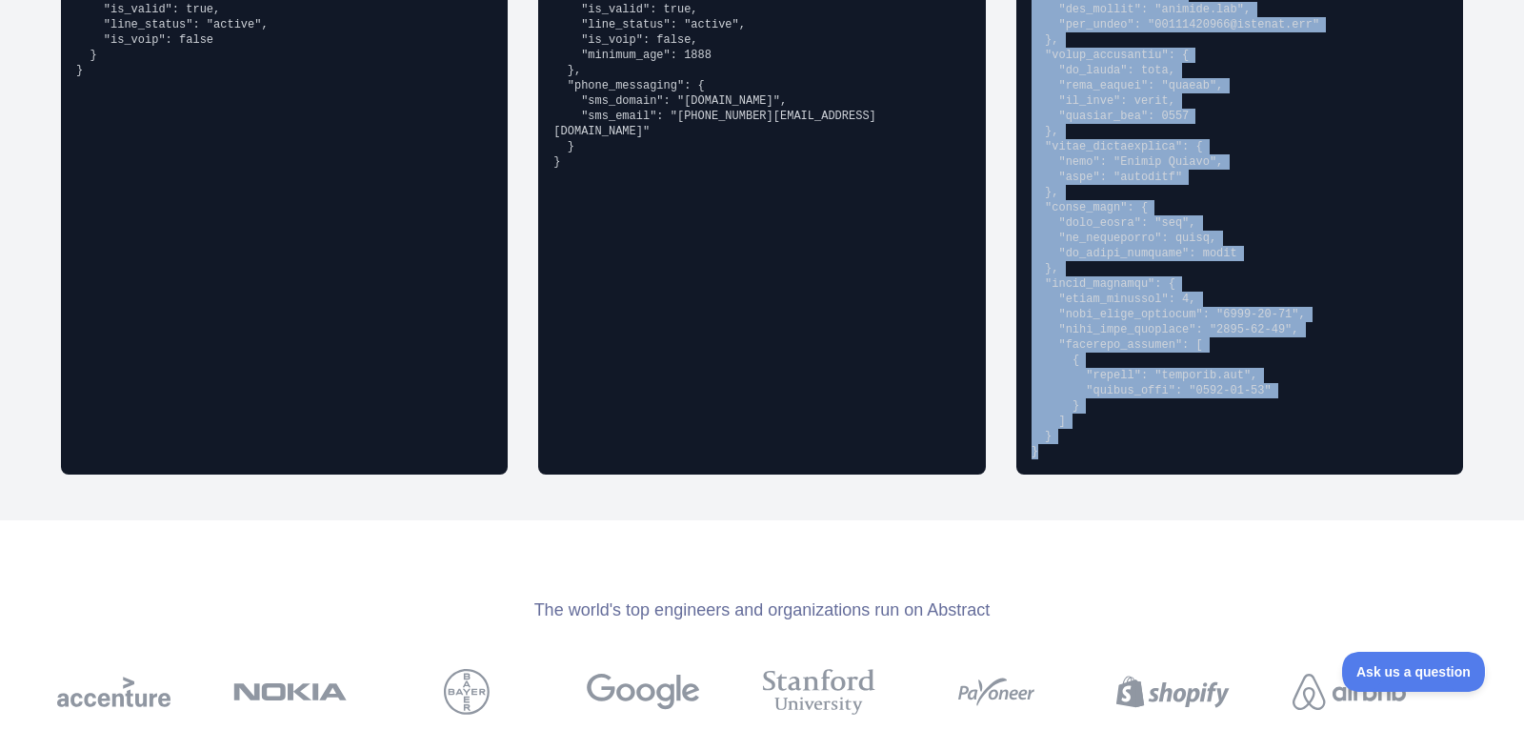
drag, startPoint x: 1032, startPoint y: 119, endPoint x: 1053, endPoint y: 452, distance: 334.1
click at [1053, 452] on pre at bounding box center [1240, 70] width 416 height 777
copy pre "{ "phone_number": "[PHONE_NUMBER]", "phone_format": { "international": "[PHONE_…"
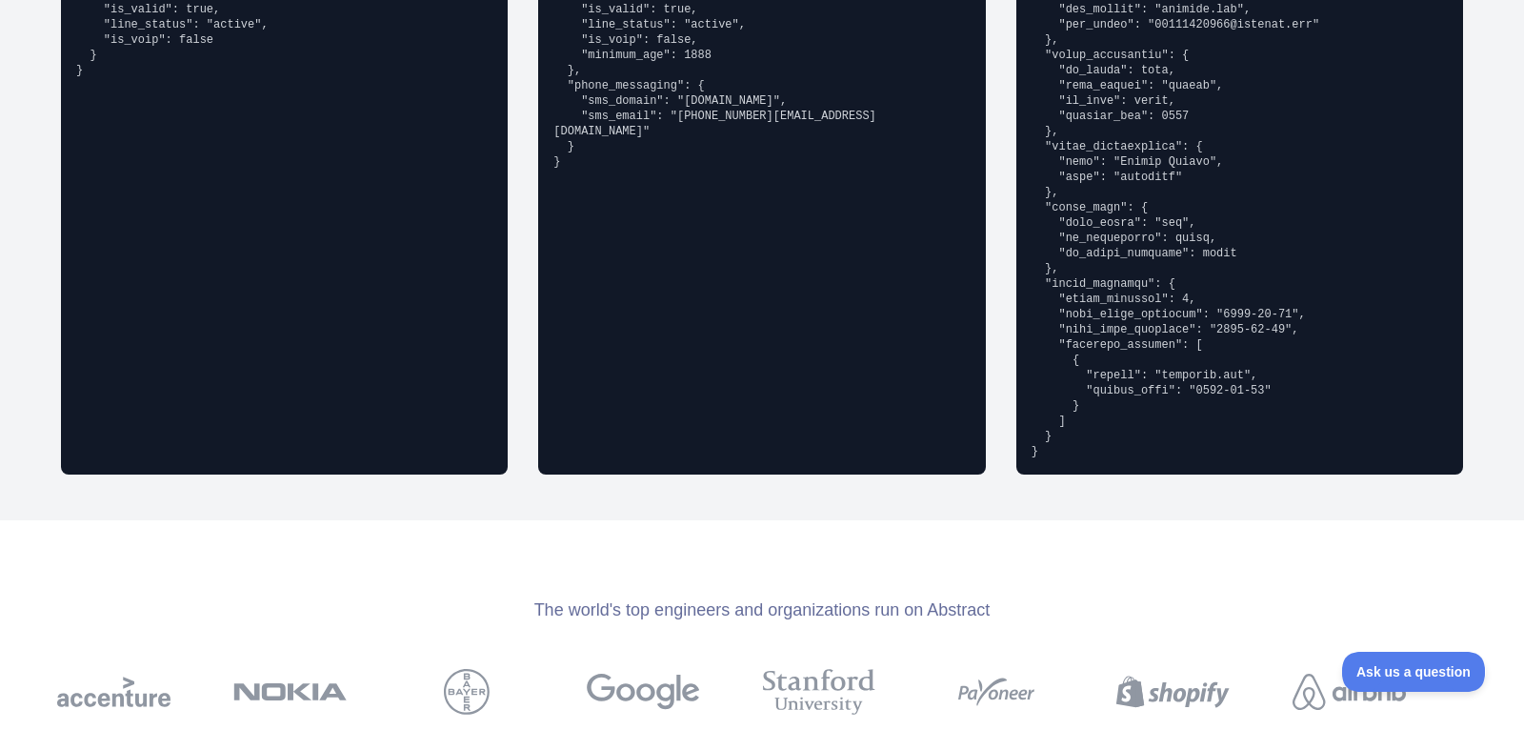
click at [1190, 416] on pre at bounding box center [1240, 70] width 416 height 777
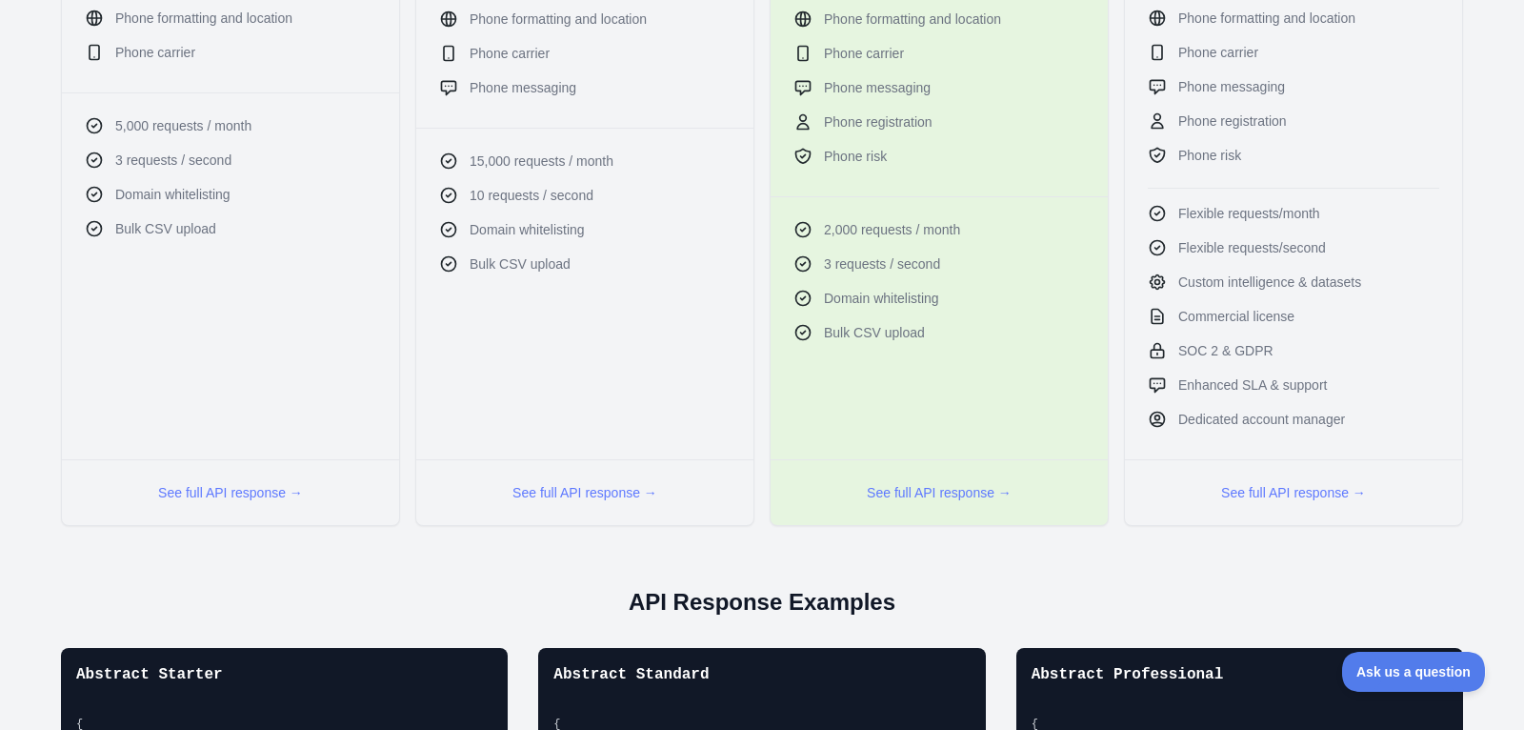
scroll to position [0, 0]
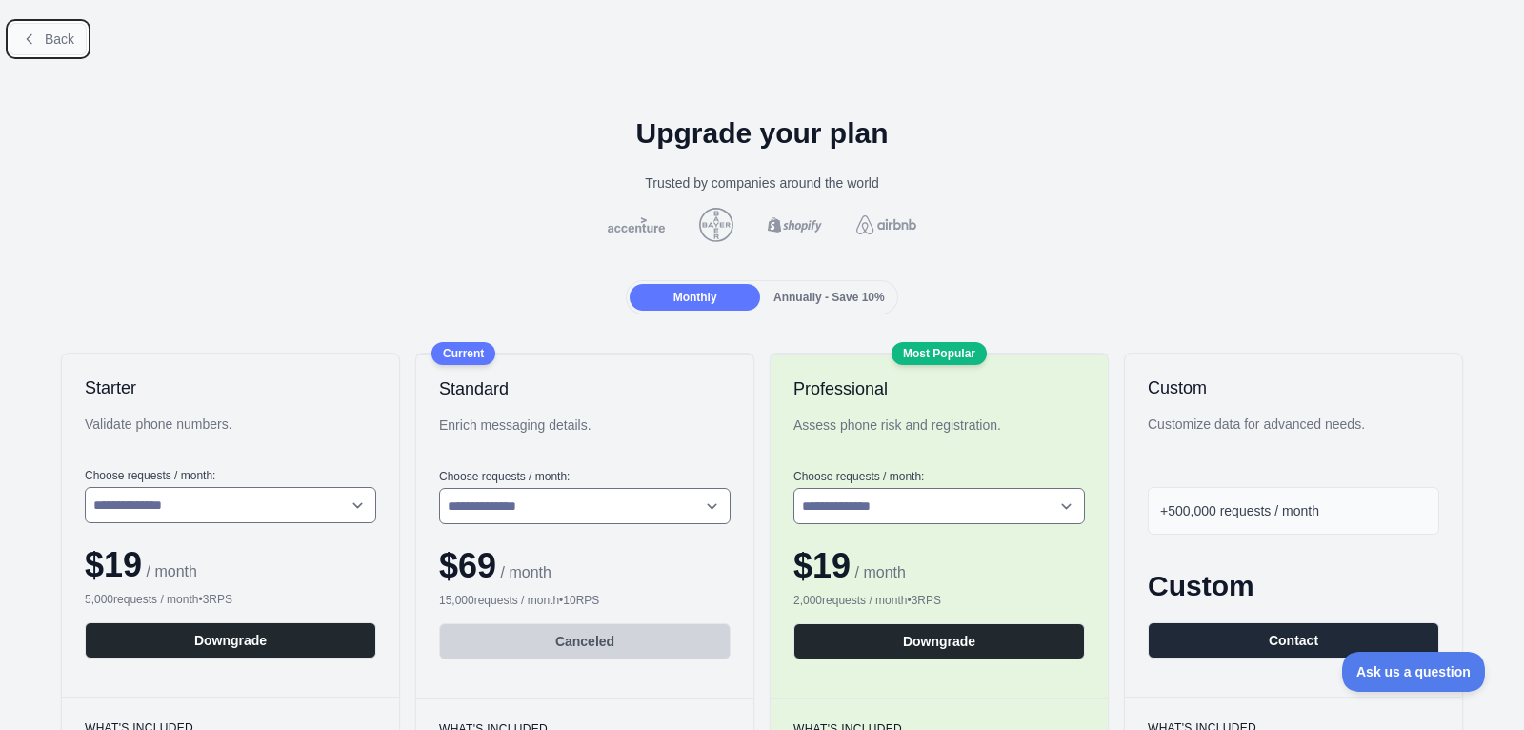
click at [75, 50] on button "Back" at bounding box center [48, 39] width 77 height 32
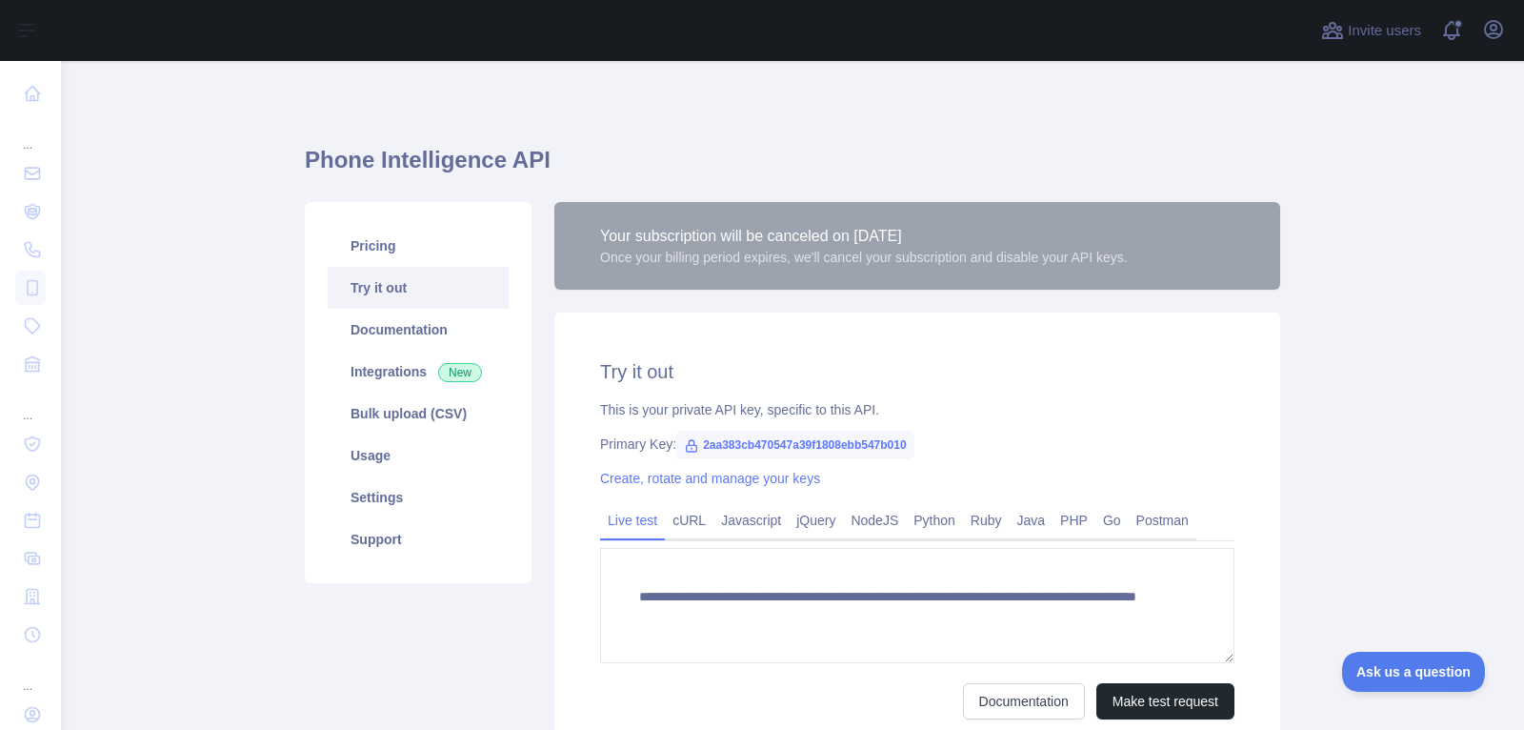
click at [175, 189] on main "**********" at bounding box center [792, 395] width 1463 height 669
